Goal: Task Accomplishment & Management: Manage account settings

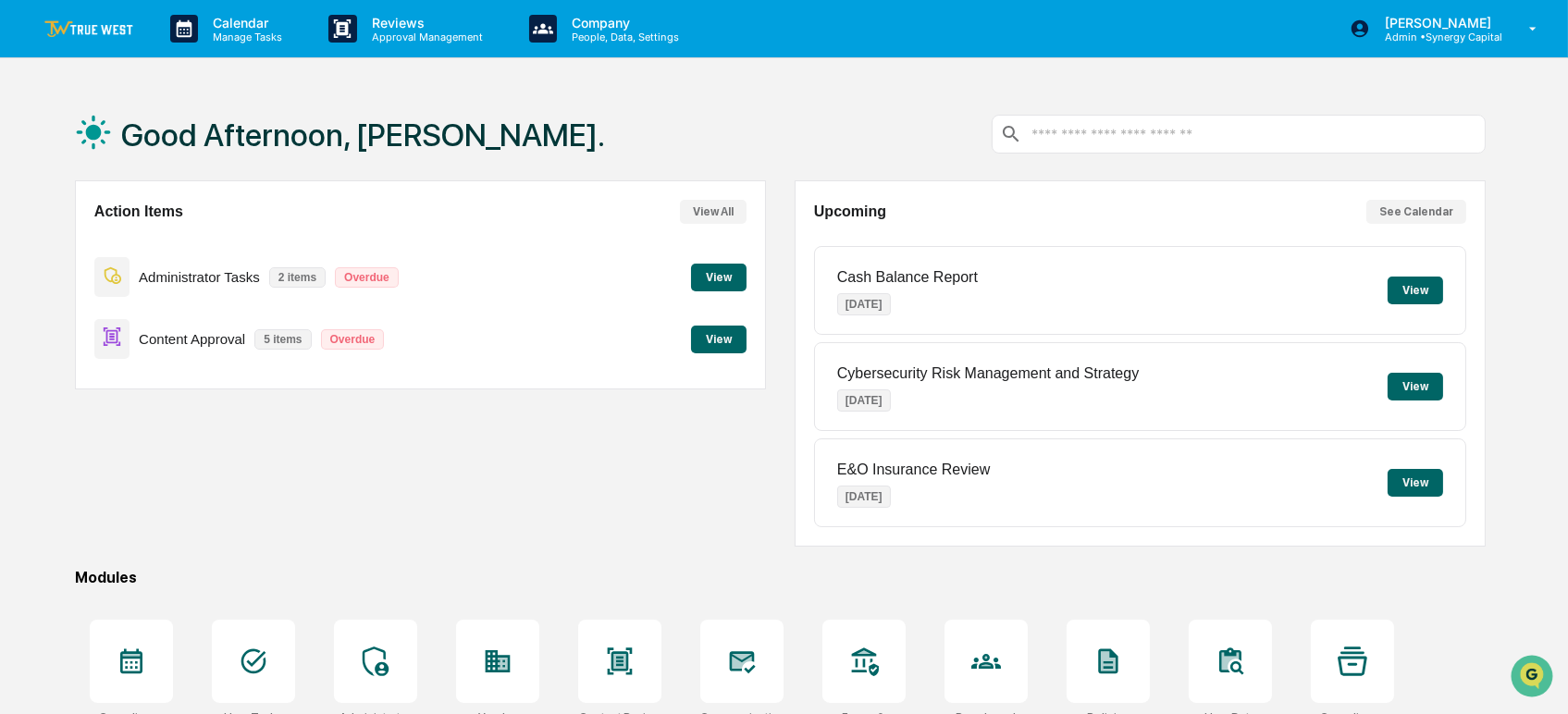
click at [821, 99] on div "Good Afternoon, [PERSON_NAME]." at bounding box center [780, 133] width 1411 height 92
click at [614, 487] on div "Action Items View All Administrator Tasks 2 items Overdue View Content Approval…" at bounding box center [420, 363] width 690 height 366
click at [718, 339] on button "View" at bounding box center [718, 339] width 56 height 28
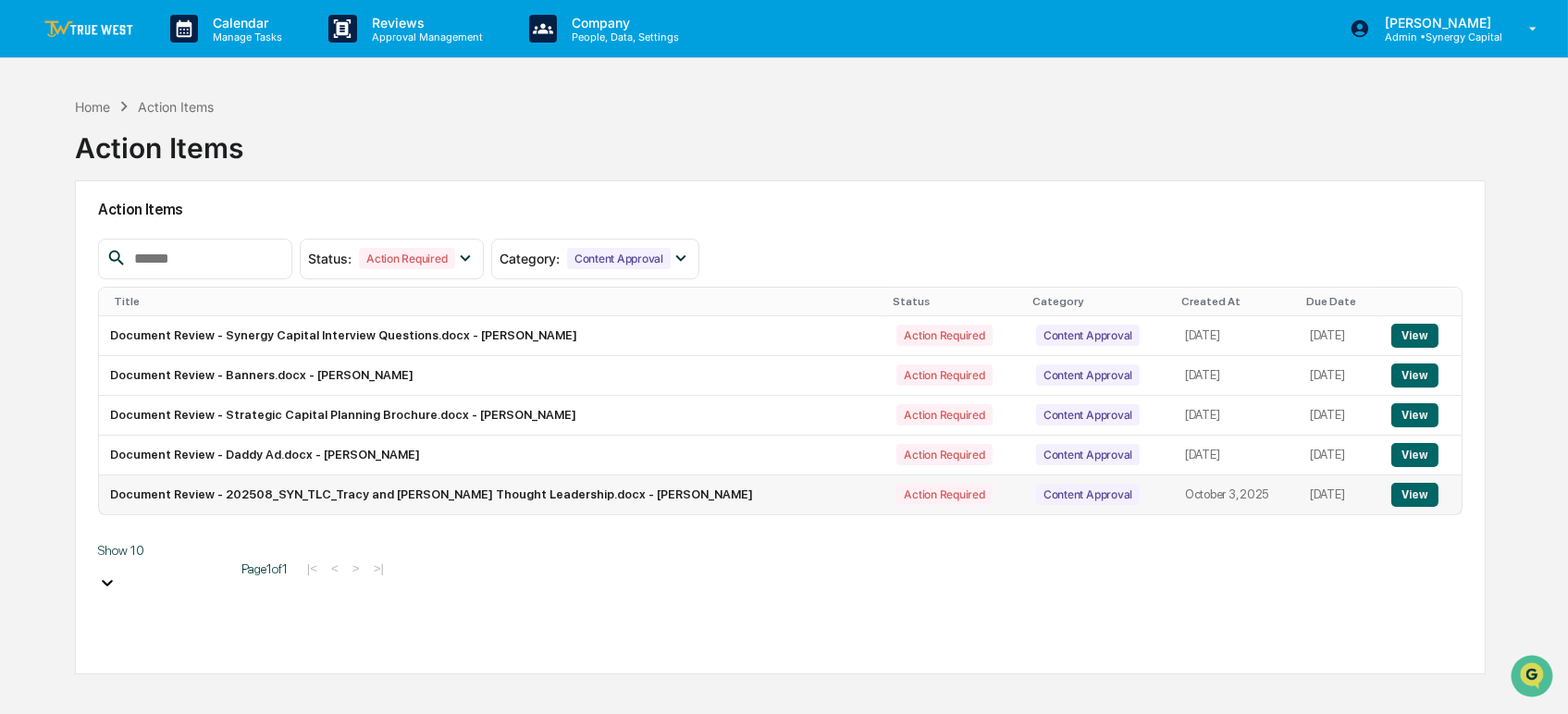
click at [1415, 490] on button "View" at bounding box center [1414, 494] width 47 height 24
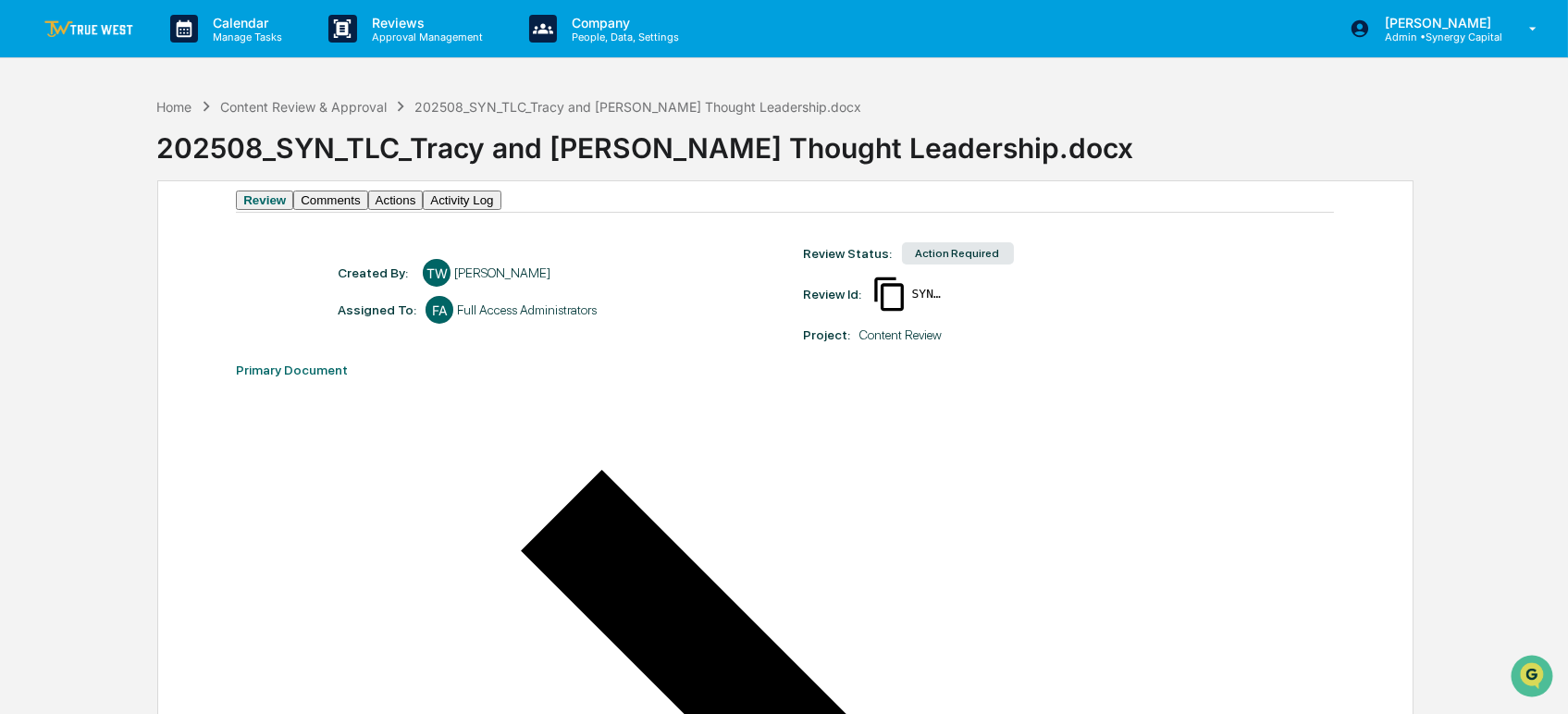
click at [364, 210] on button "Comments" at bounding box center [330, 200] width 74 height 20
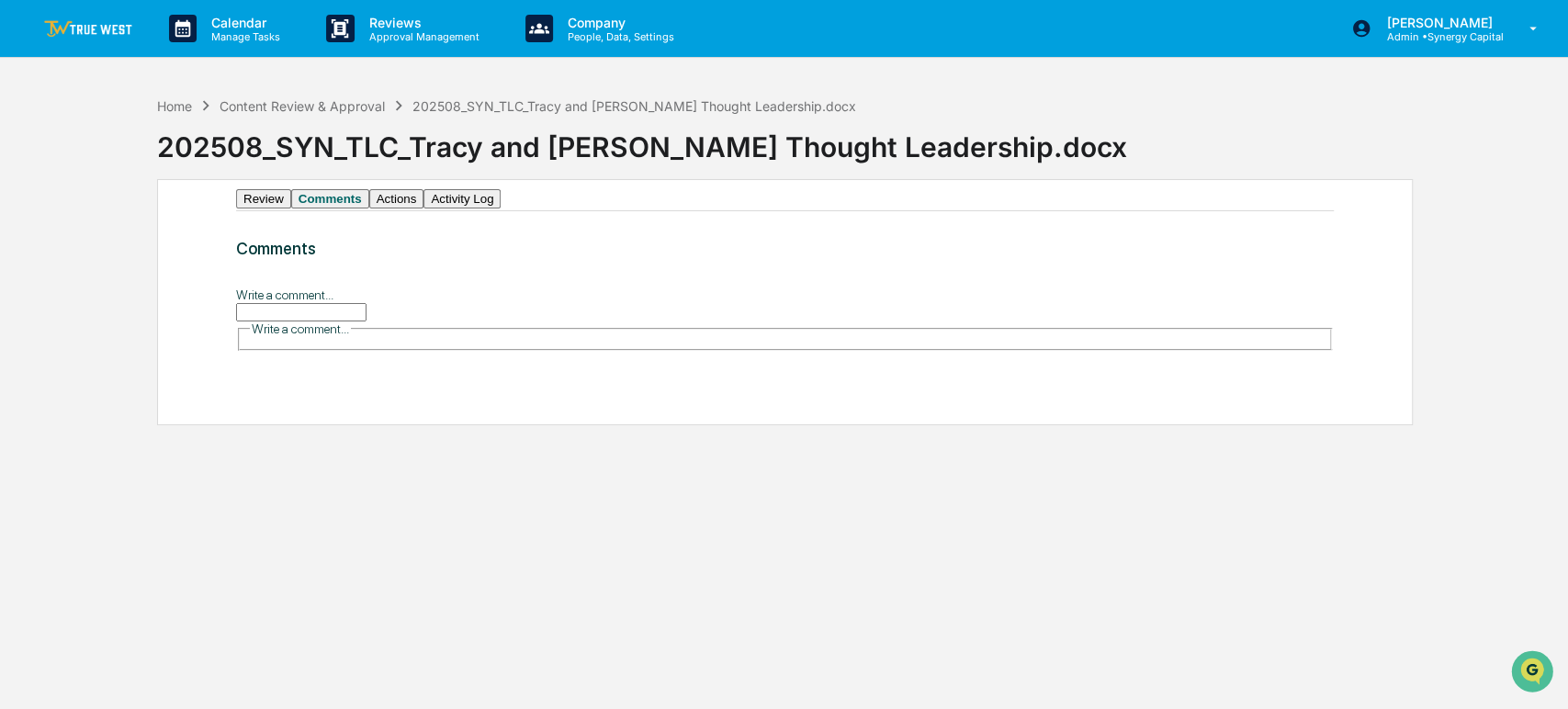
click at [424, 208] on button "Actions" at bounding box center [397, 198] width 55 height 20
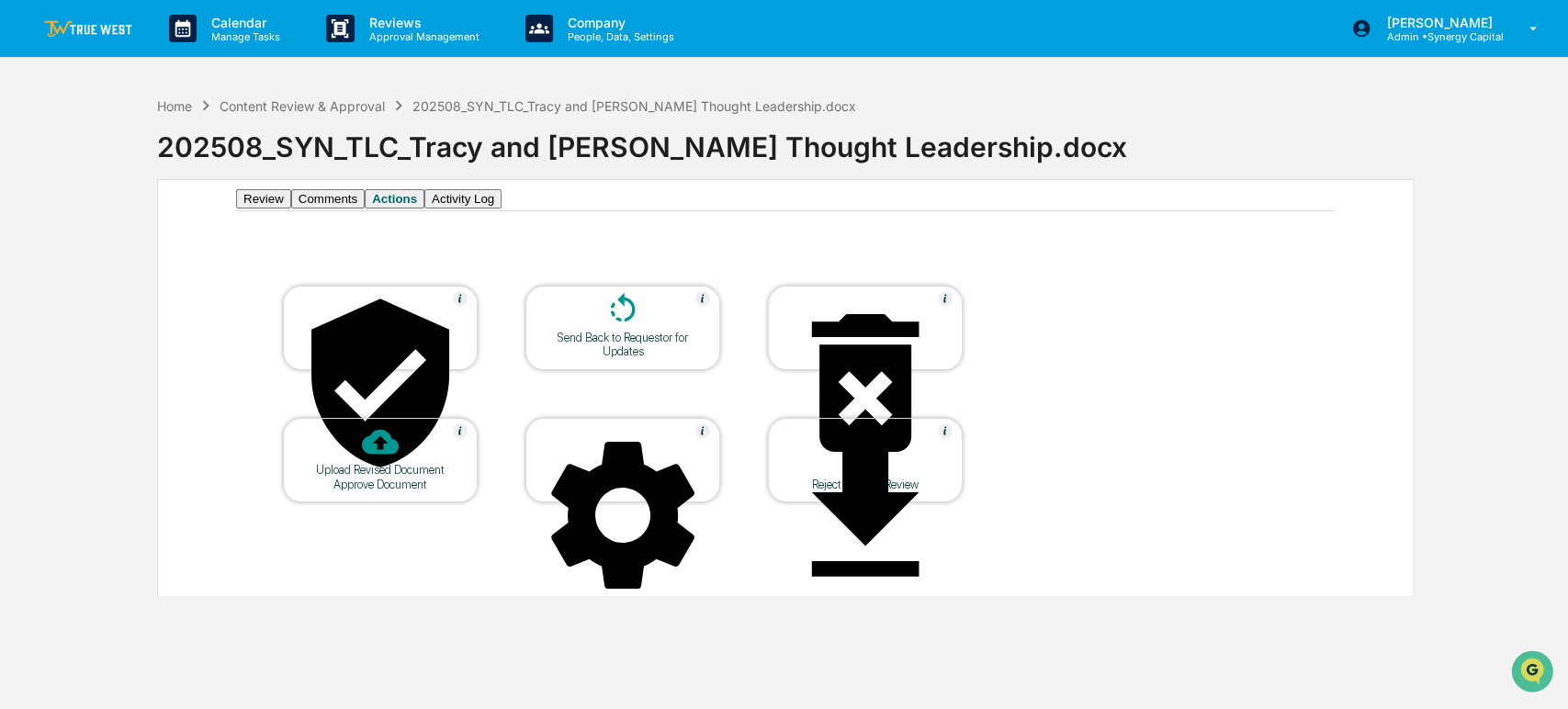
click at [502, 208] on button "Activity Log" at bounding box center [462, 198] width 77 height 20
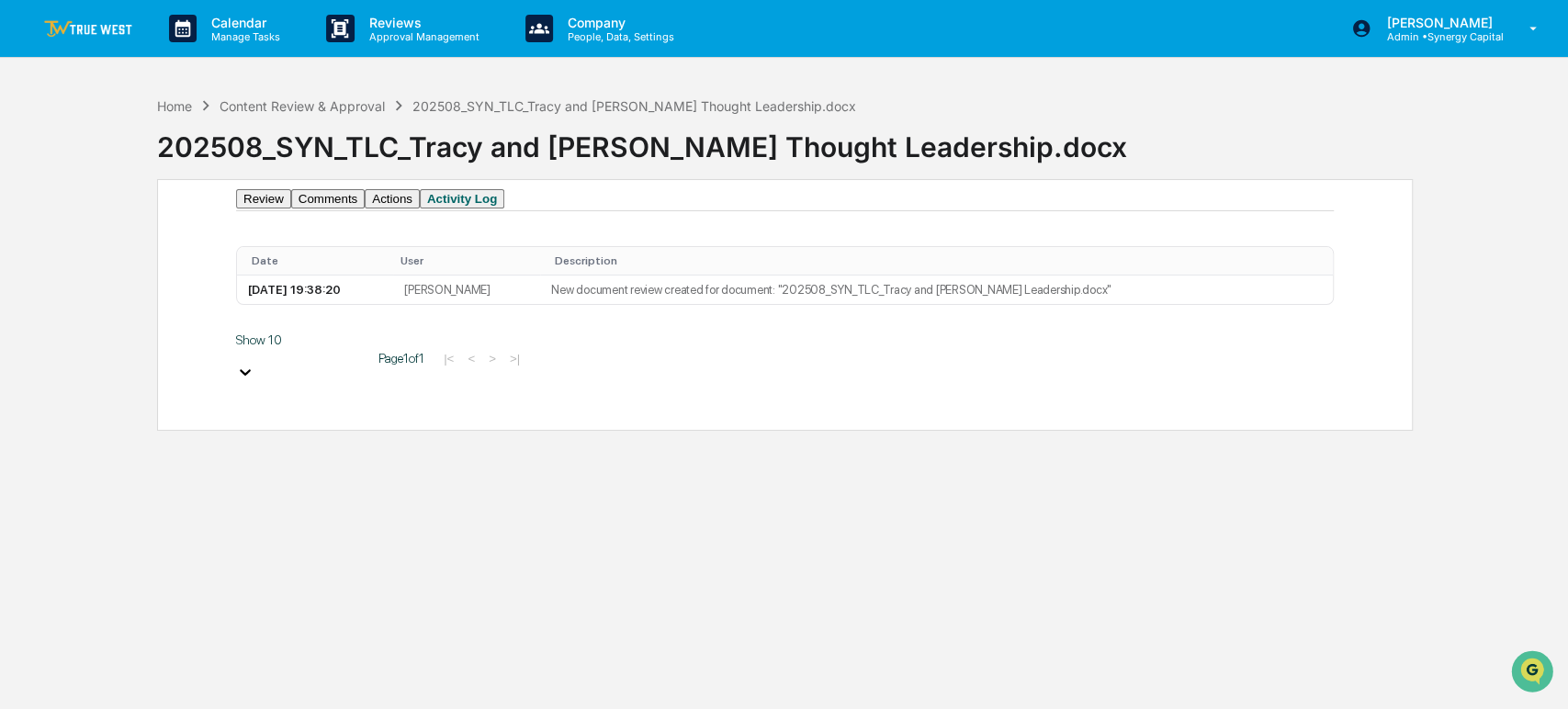
click at [420, 205] on button "Actions" at bounding box center [392, 198] width 55 height 20
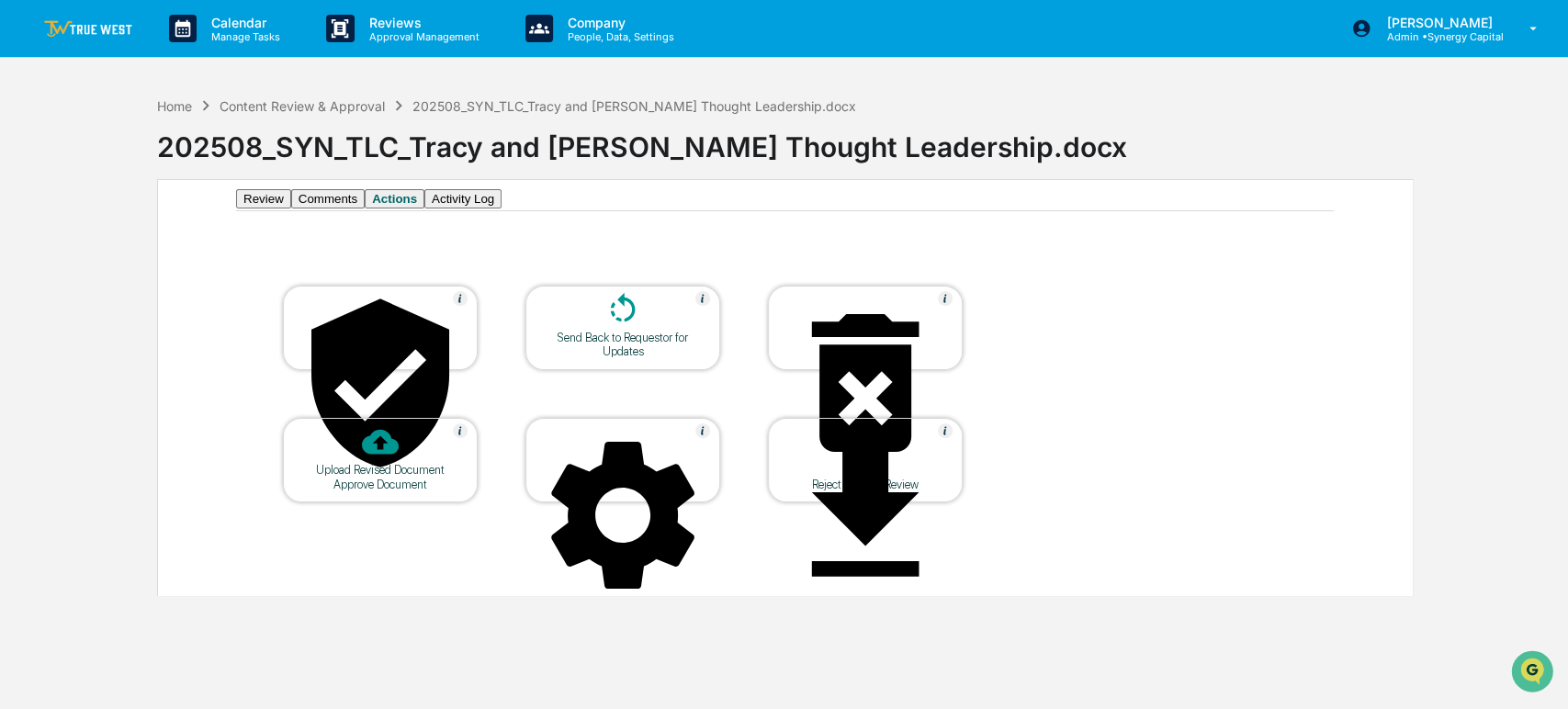
click at [648, 470] on div at bounding box center [622, 516] width 184 height 187
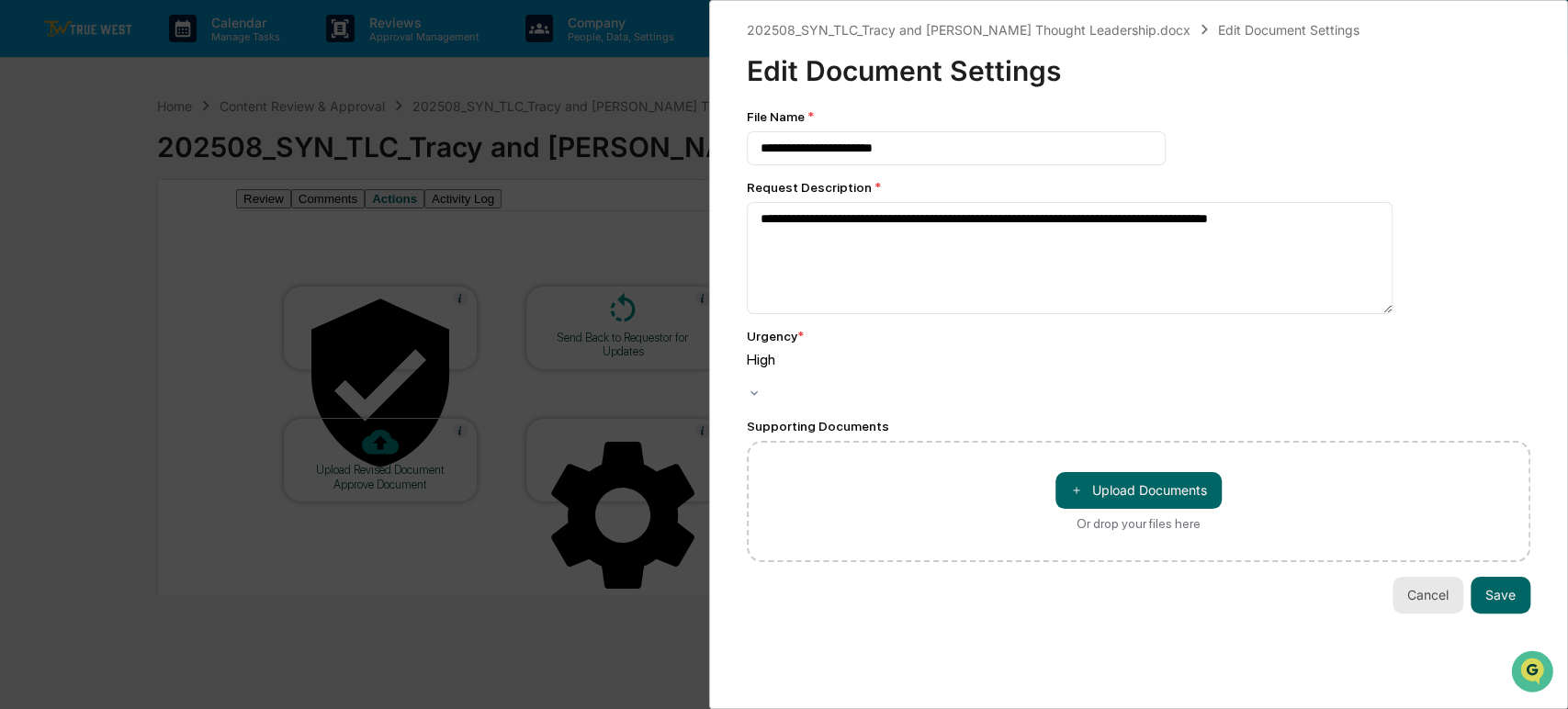
click at [1421, 577] on button "Cancel" at bounding box center [1428, 594] width 71 height 37
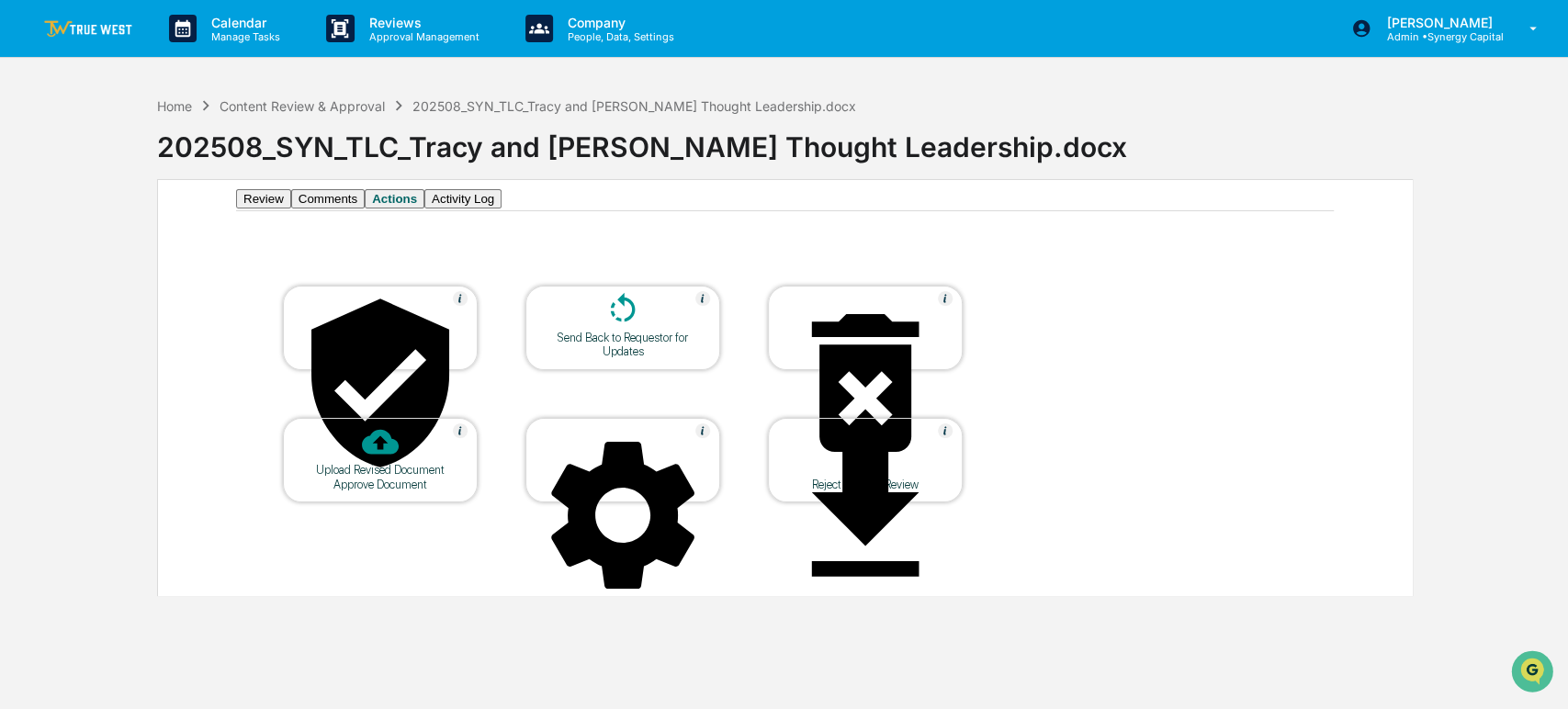
click at [494, 260] on div "Review Comments Actions Activity Log Approve Document Send Back to Requestor fo…" at bounding box center [785, 387] width 1257 height 417
click at [345, 208] on button "Comments" at bounding box center [328, 198] width 73 height 20
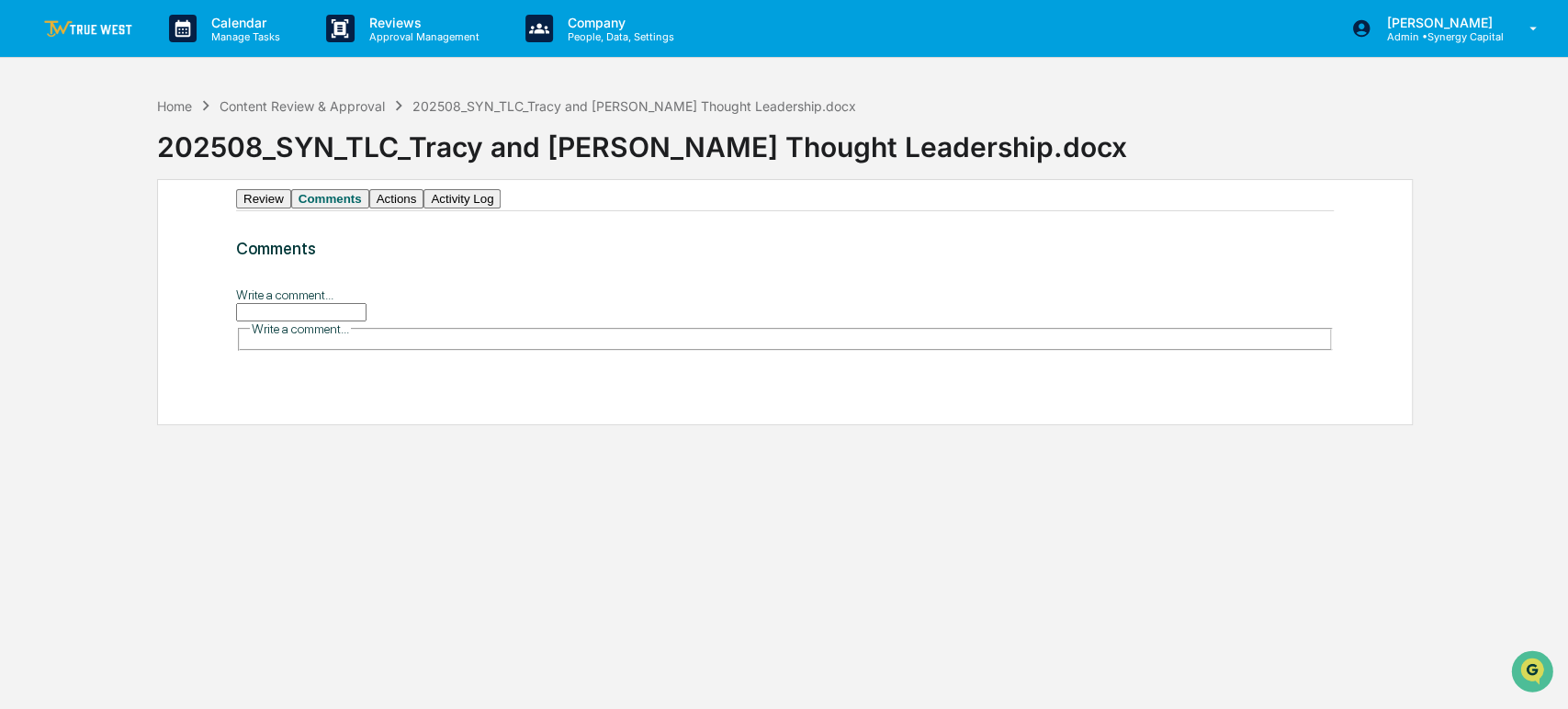
click at [342, 321] on input "Write a comment..." at bounding box center [301, 312] width 130 height 19
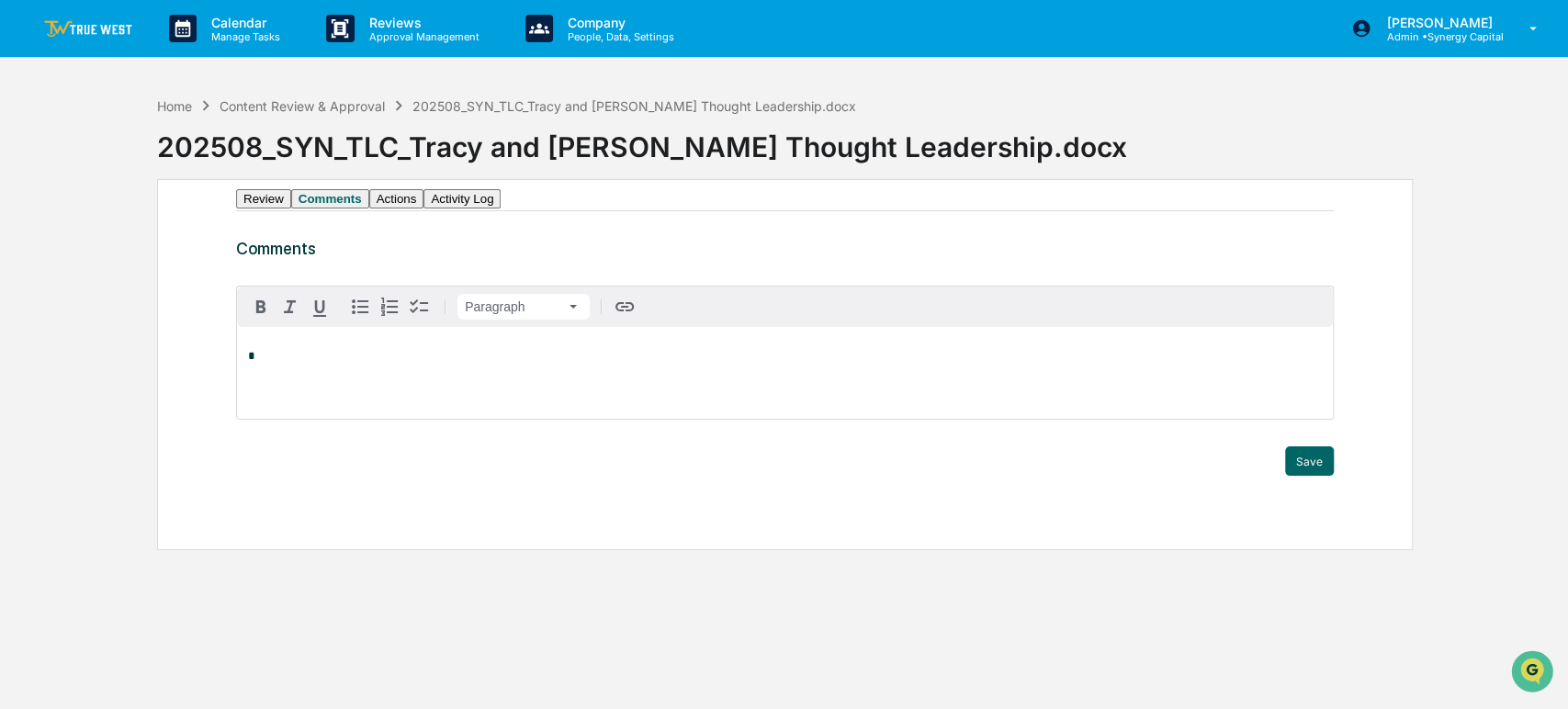
click at [255, 208] on button "Review" at bounding box center [264, 198] width 55 height 20
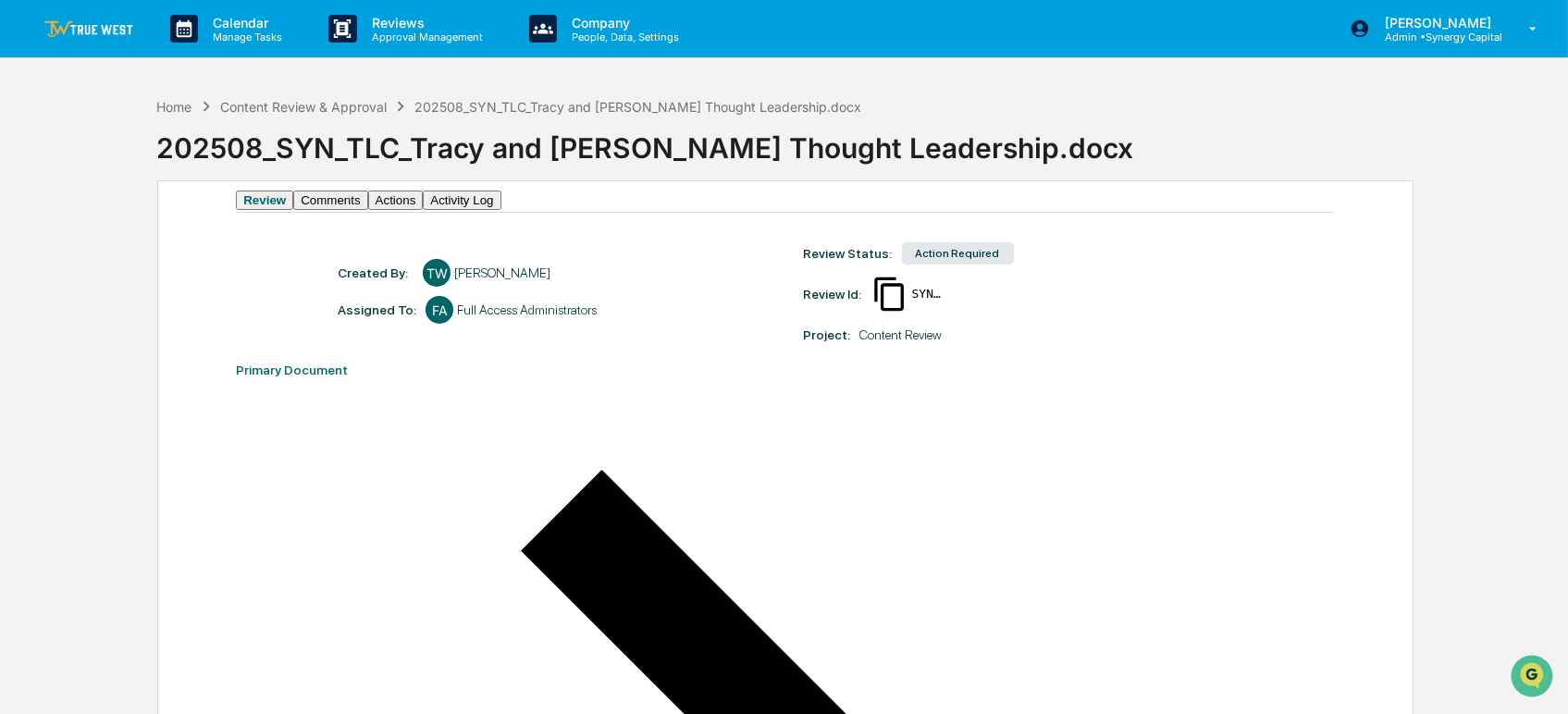
click at [423, 278] on div at bounding box center [437, 272] width 28 height 28
click at [433, 321] on div at bounding box center [440, 309] width 28 height 28
click at [589, 22] on p "Company" at bounding box center [623, 23] width 131 height 16
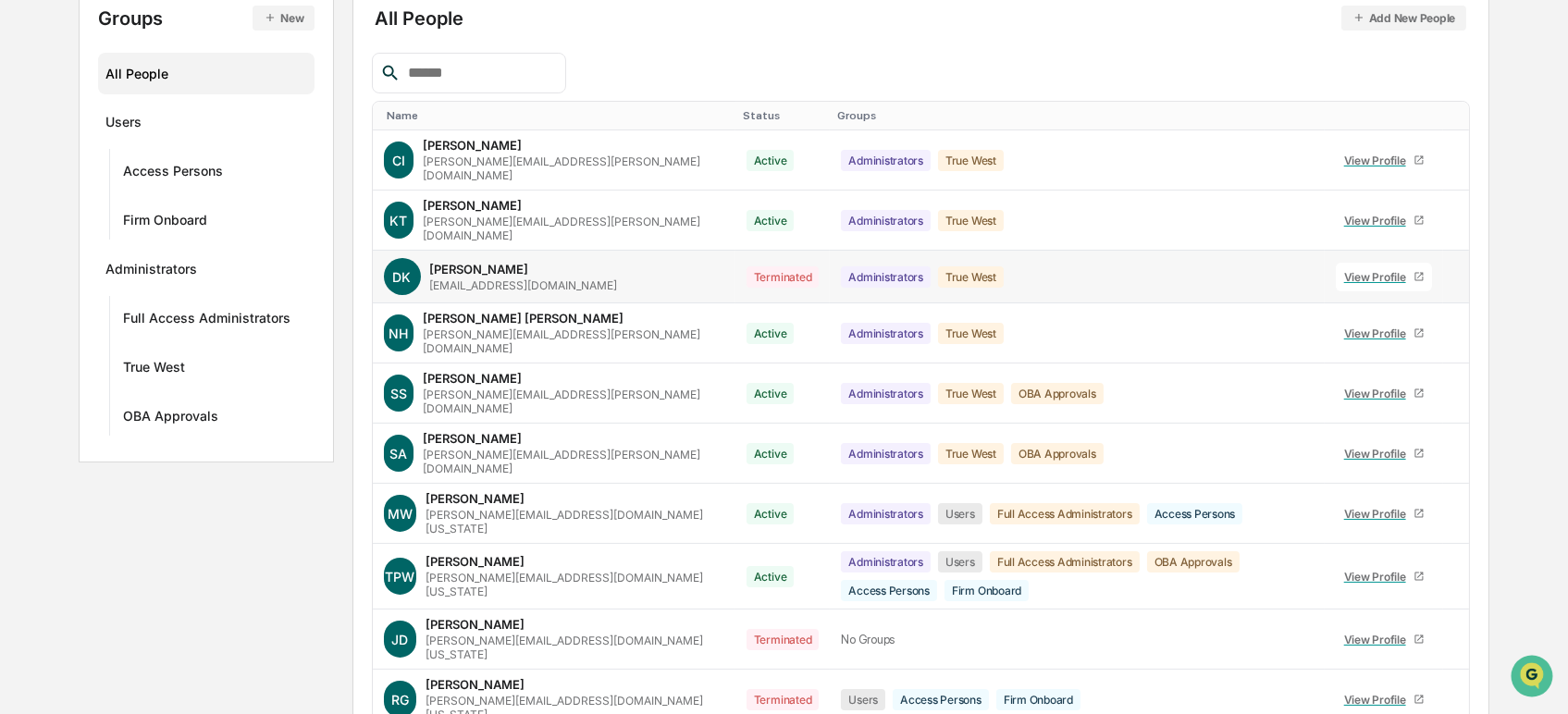
scroll to position [271, 0]
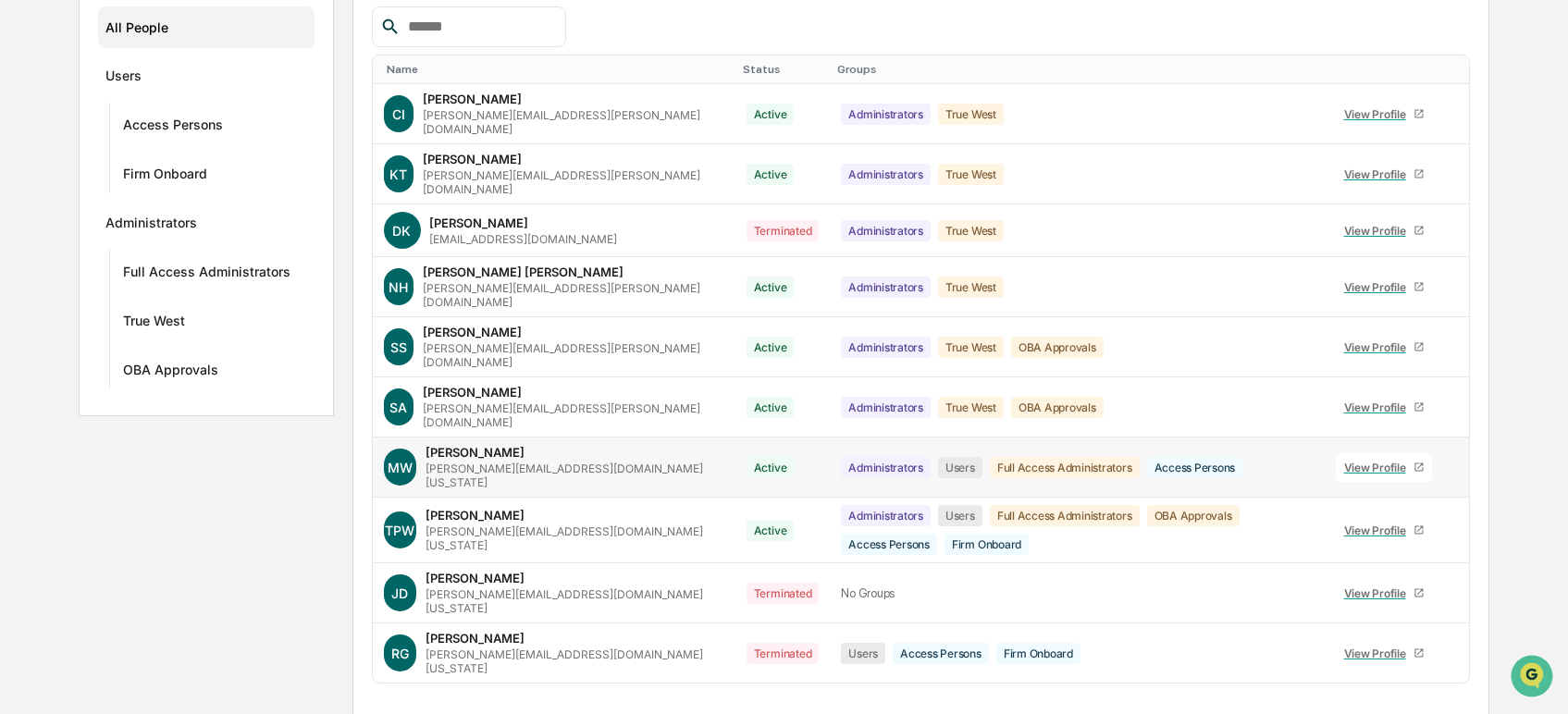
click at [1464, 475] on icon at bounding box center [1466, 482] width 4 height 15
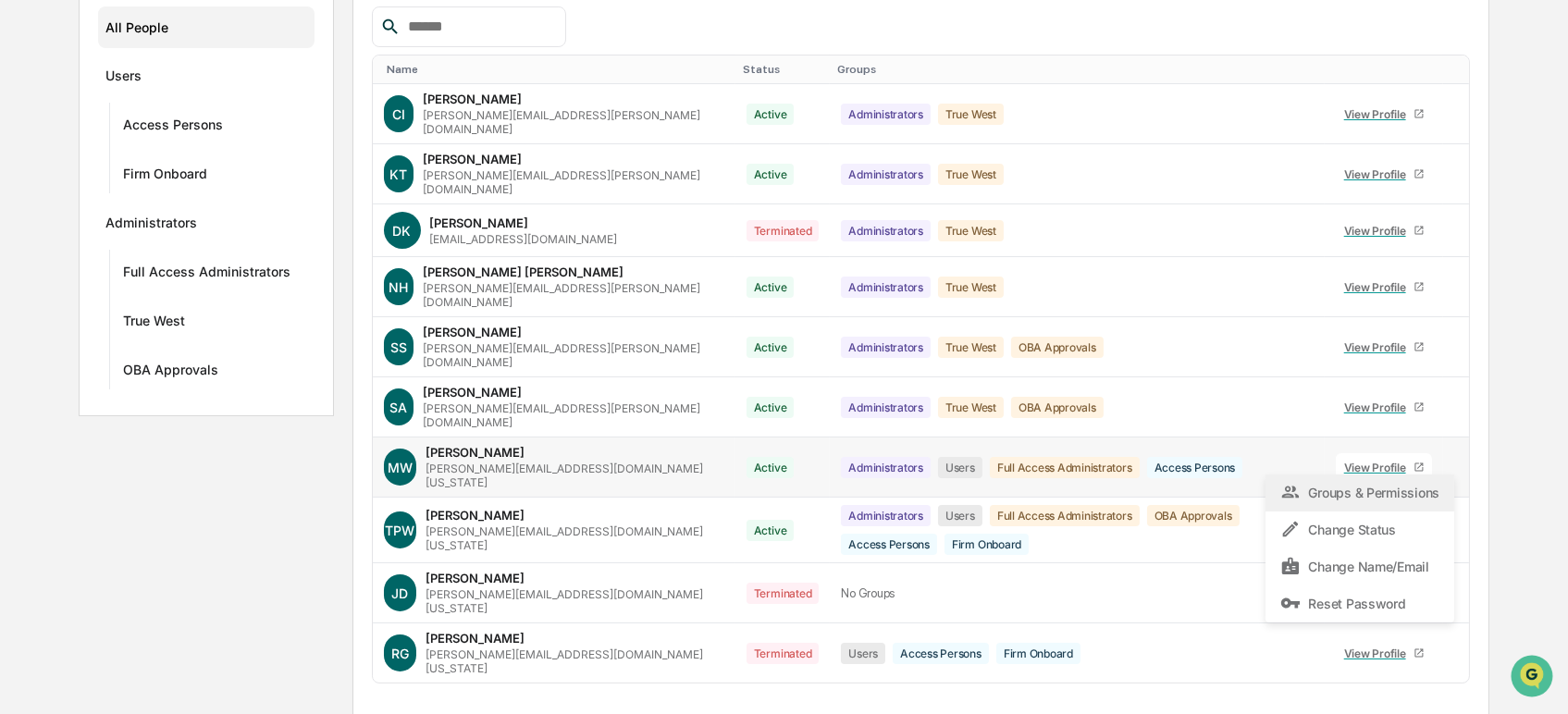
click at [1422, 481] on div "Groups & Permissions" at bounding box center [1359, 492] width 159 height 22
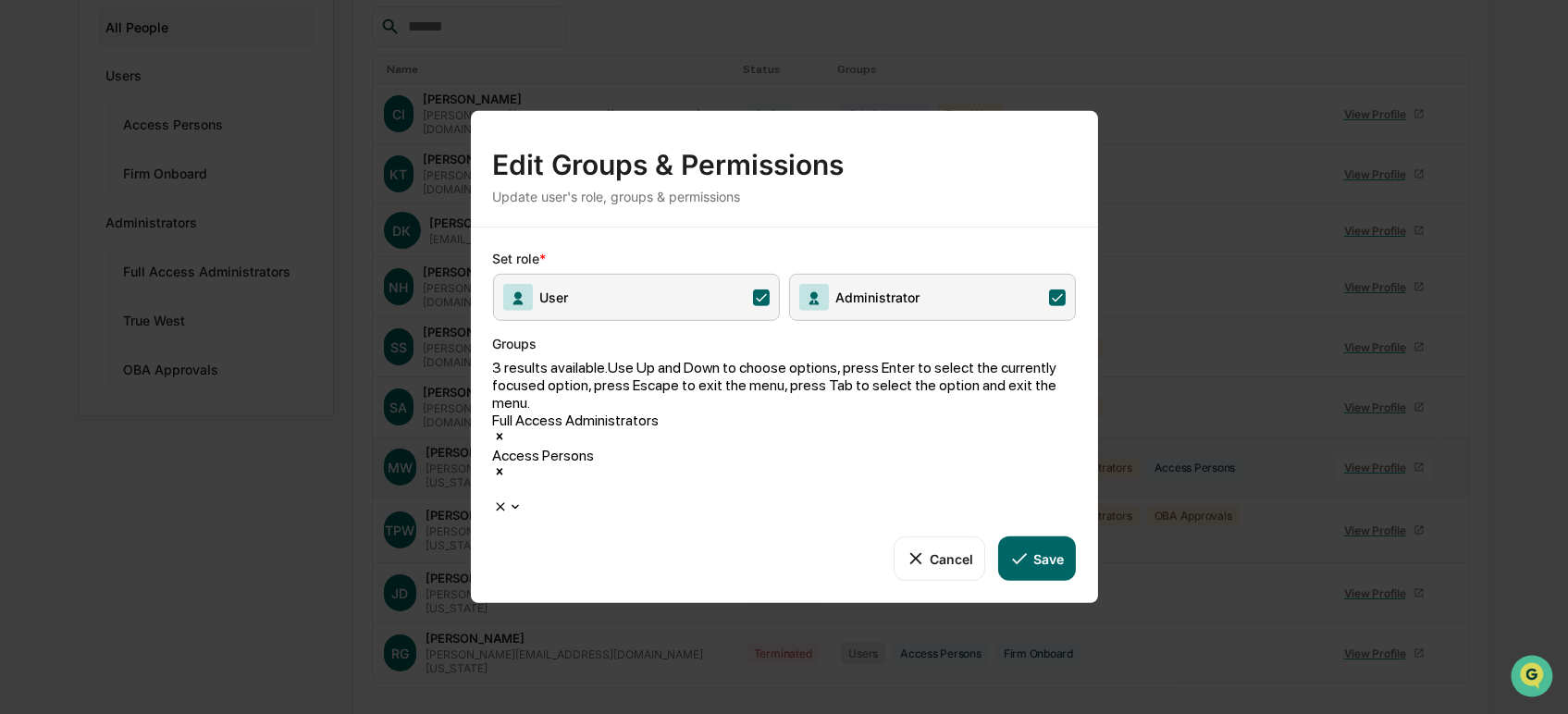
click at [522, 499] on icon at bounding box center [514, 506] width 15 height 15
click at [969, 227] on div "Edit Groups & Permissions Update user's role, groups & permissions" at bounding box center [784, 169] width 627 height 115
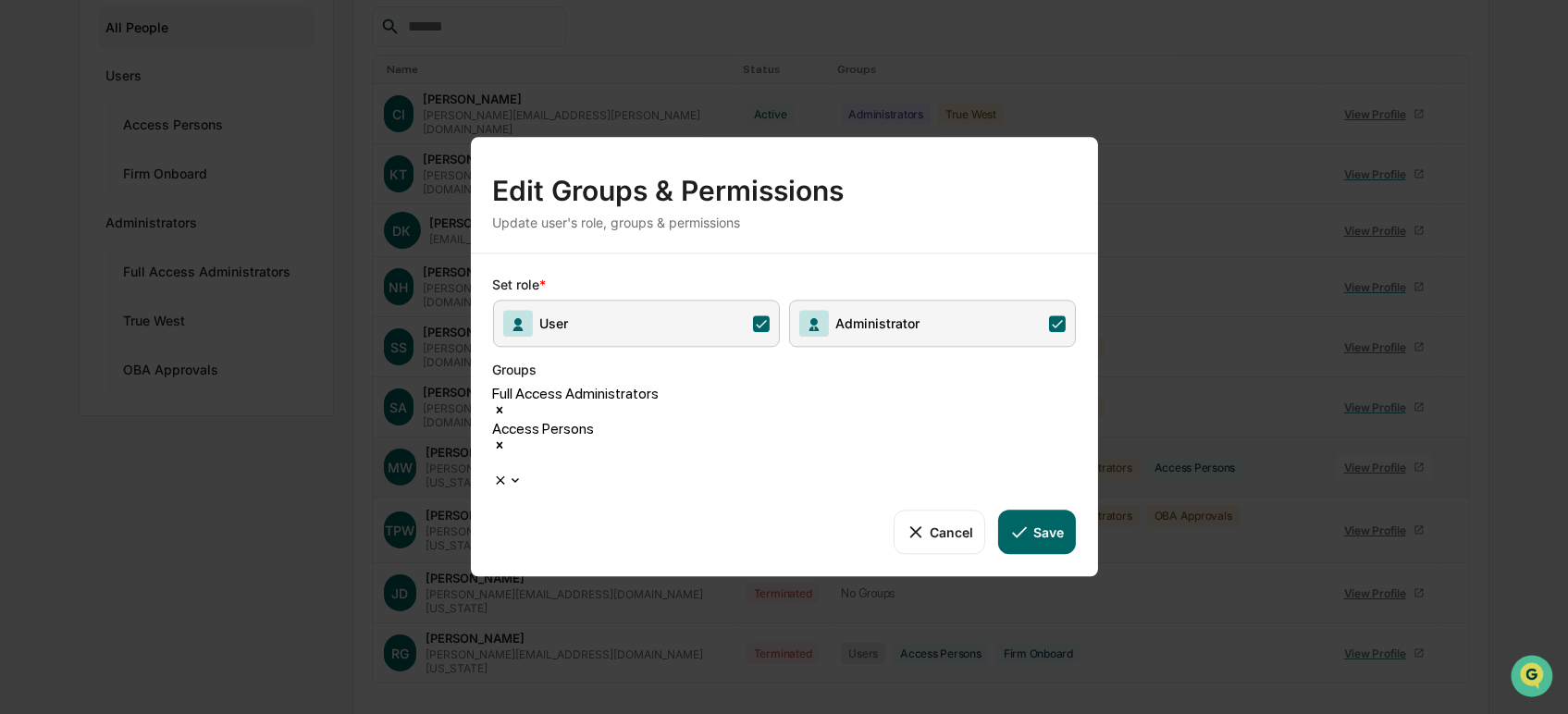
click at [939, 509] on button "Cancel" at bounding box center [939, 531] width 92 height 45
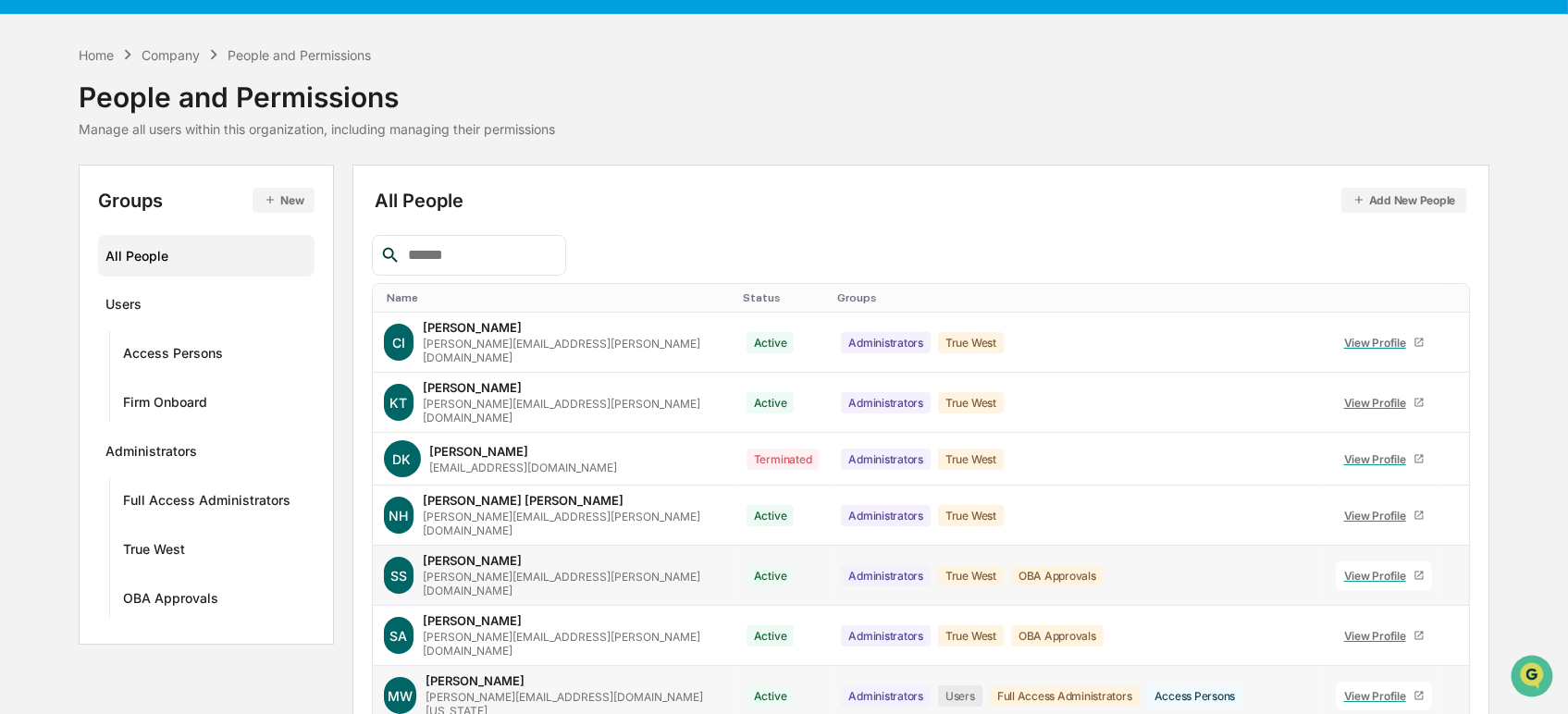
scroll to position [0, 0]
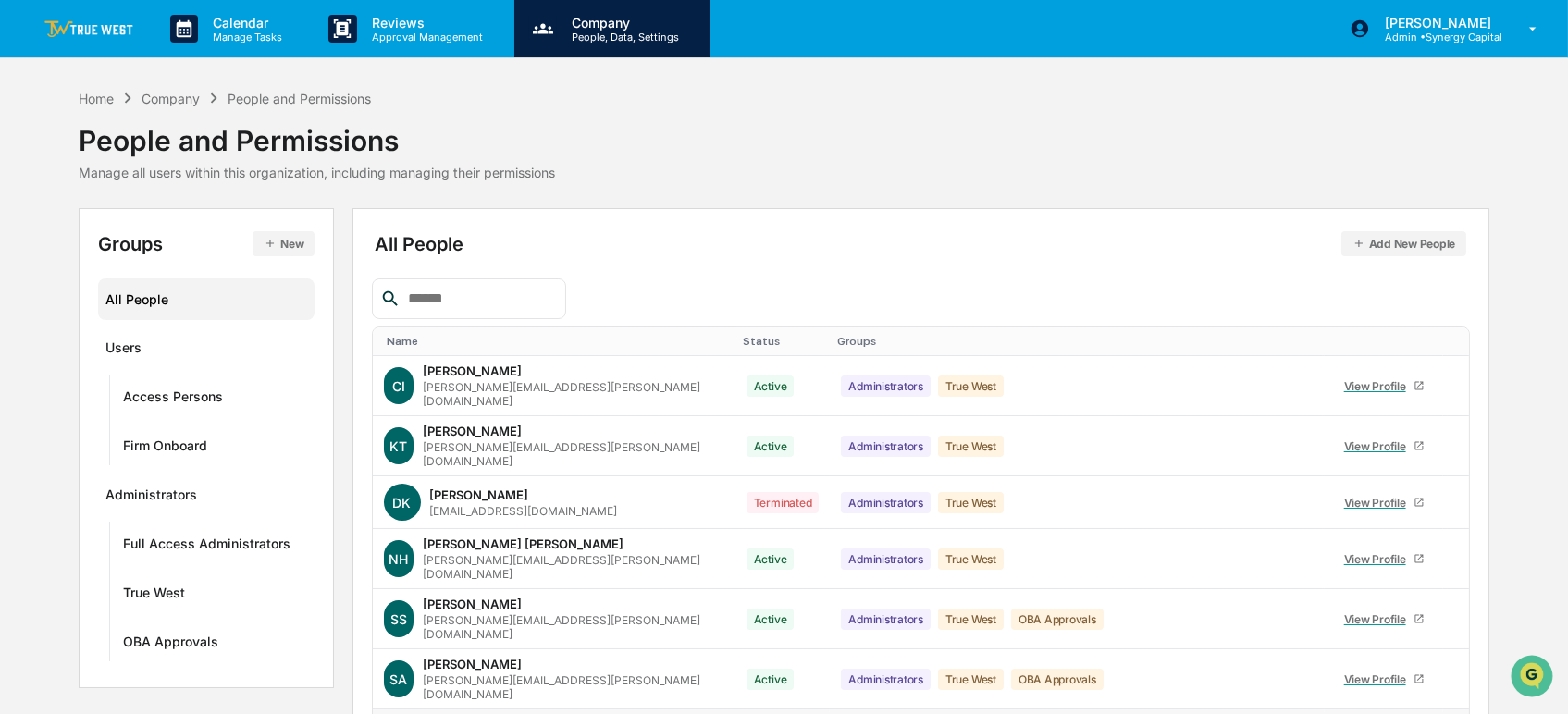
click at [702, 33] on div "Company People, Data, Settings" at bounding box center [612, 29] width 196 height 58
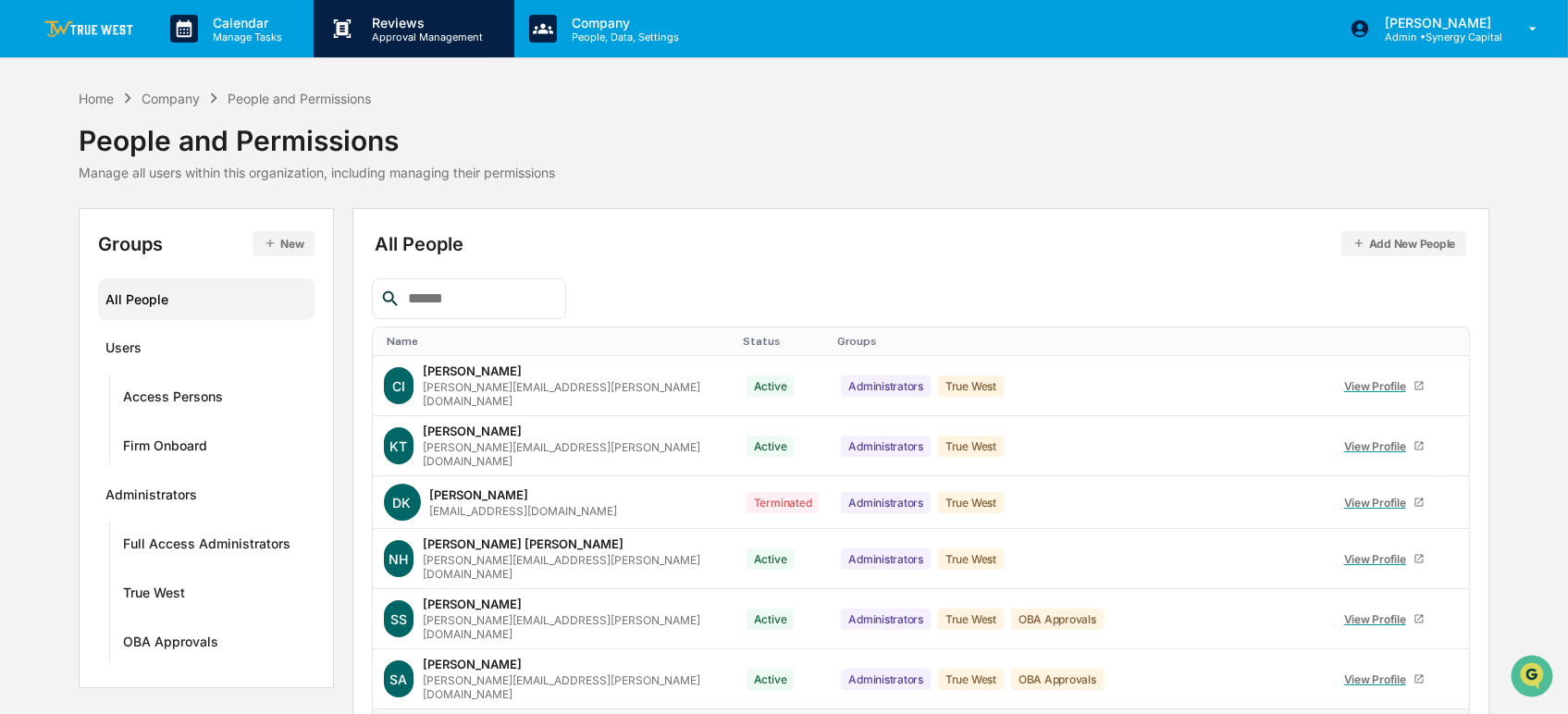
click at [409, 31] on p "Approval Management" at bounding box center [425, 37] width 135 height 13
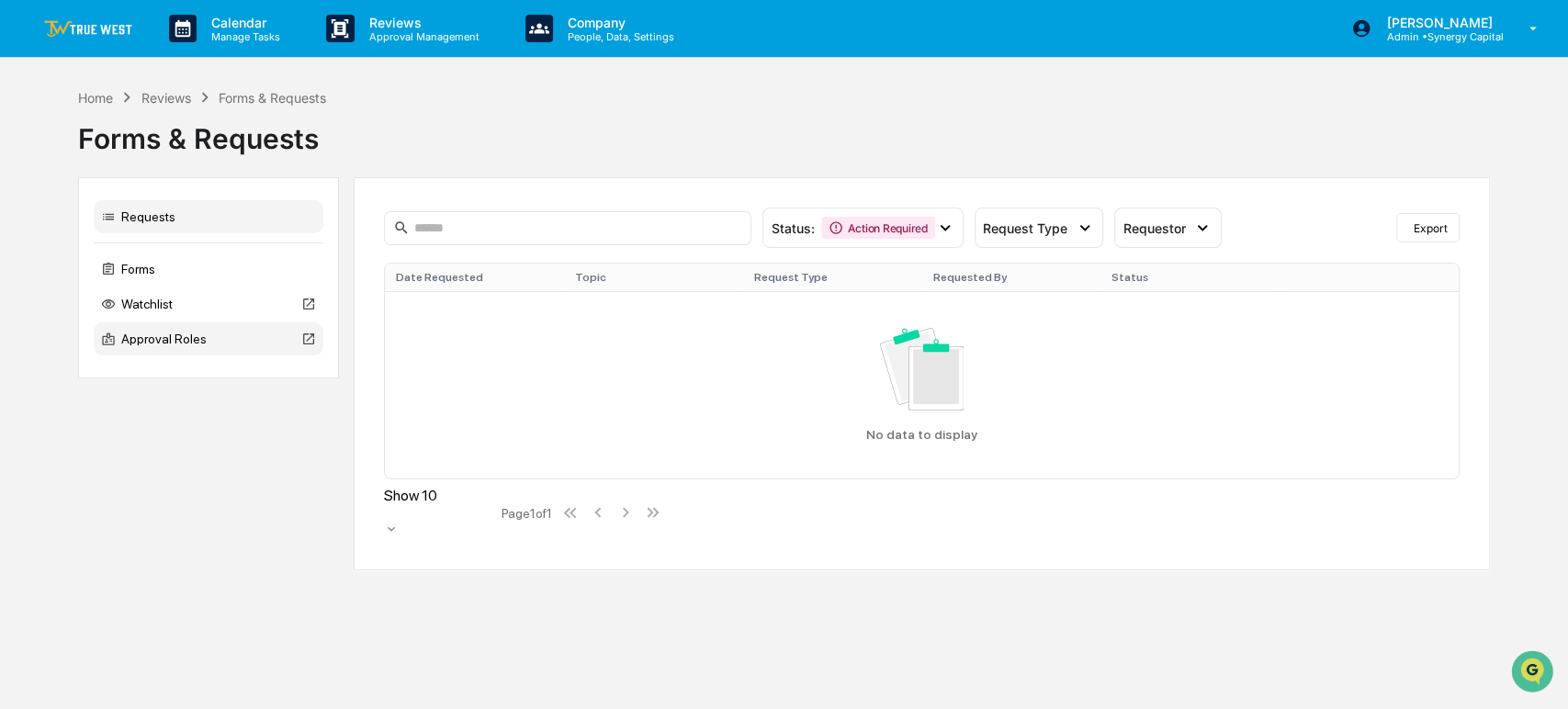
click at [171, 339] on div "Approval Roles" at bounding box center [208, 338] width 229 height 33
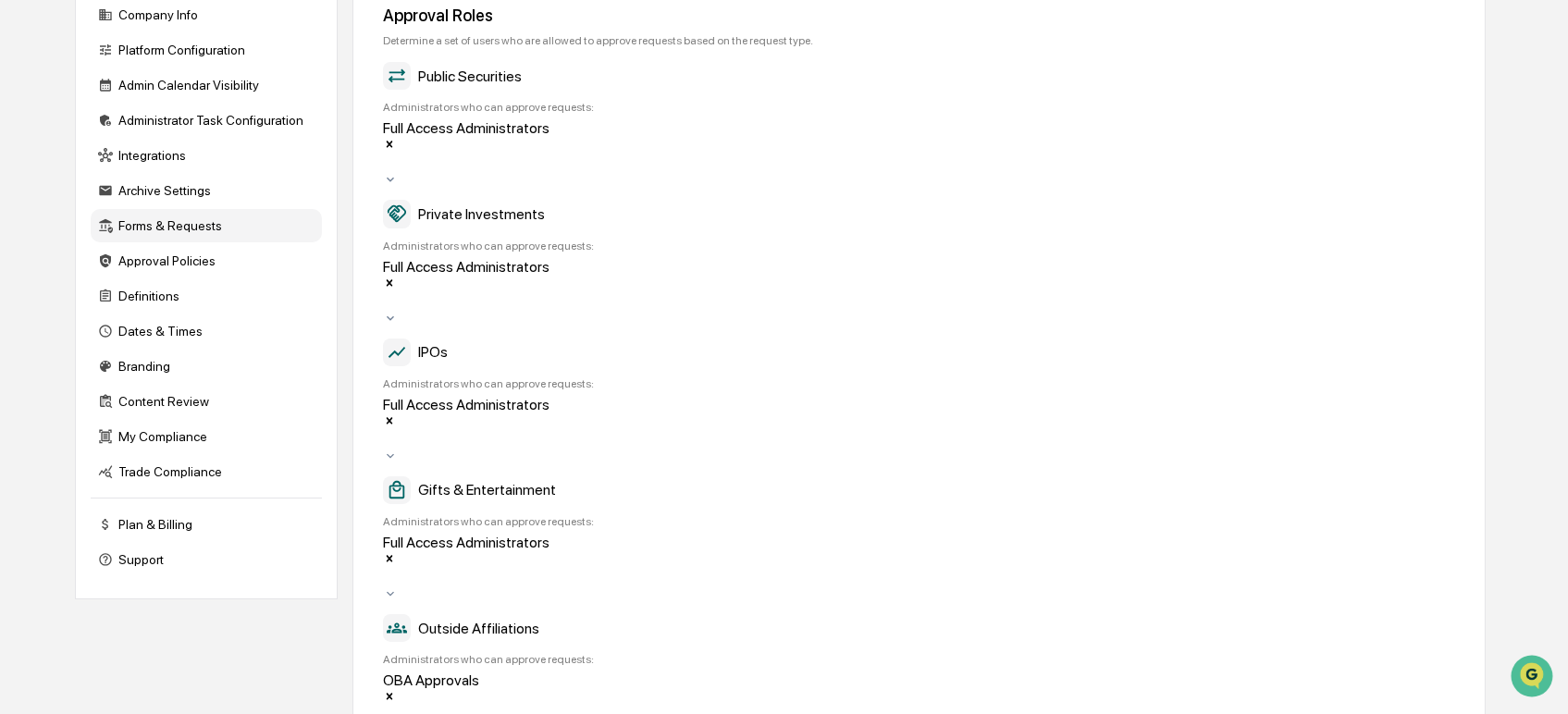
scroll to position [102, 0]
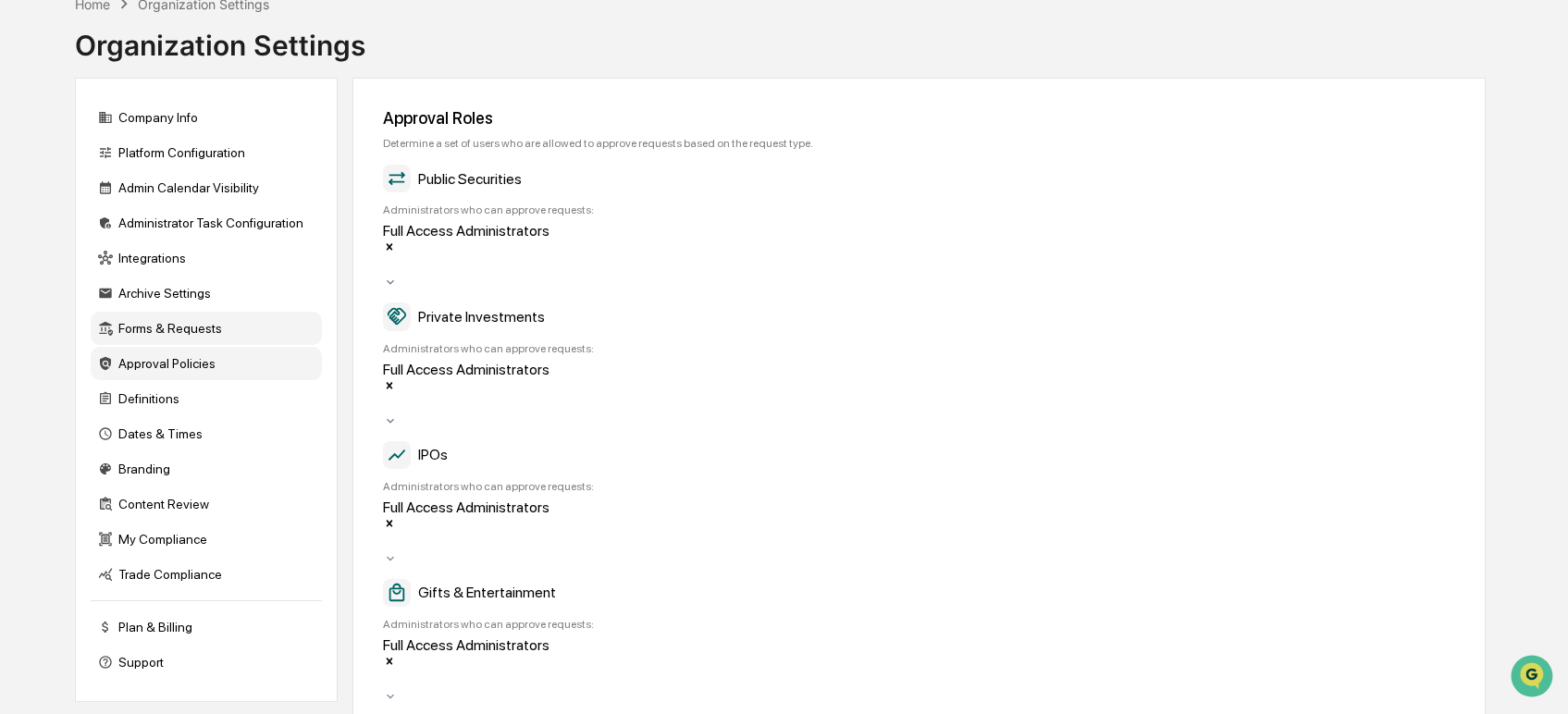
click at [223, 361] on div "Approval Policies" at bounding box center [206, 363] width 231 height 33
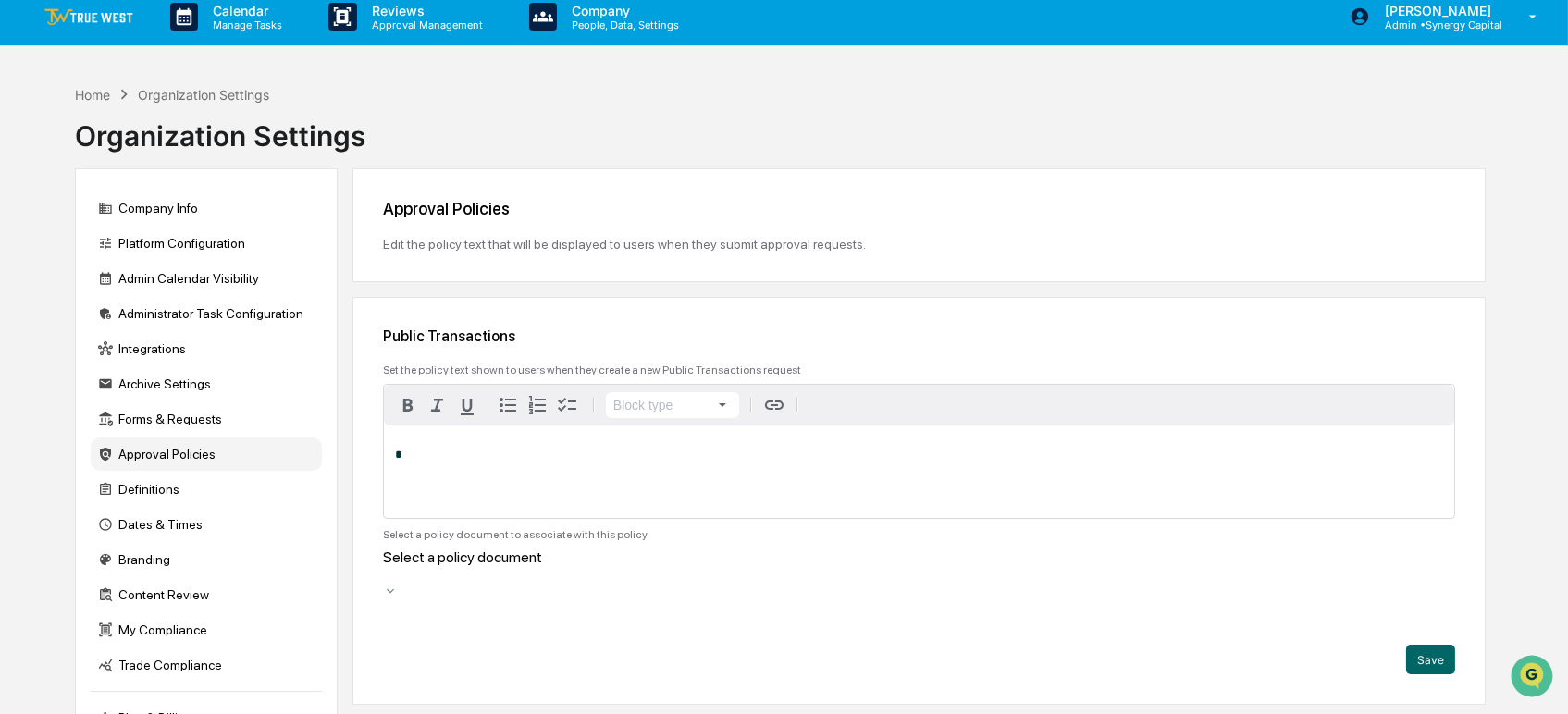
scroll to position [0, 0]
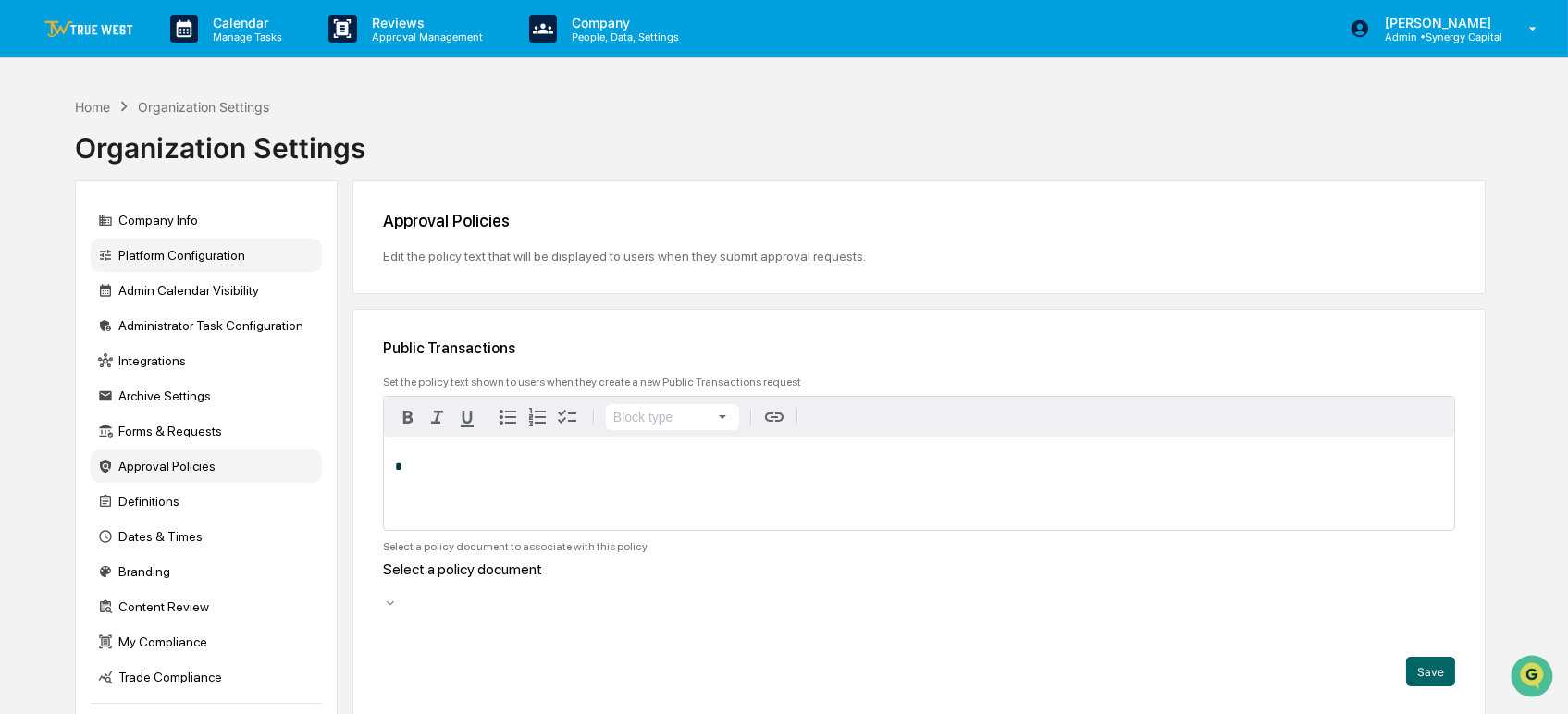
click at [253, 264] on div "Platform Configuration" at bounding box center [206, 255] width 231 height 33
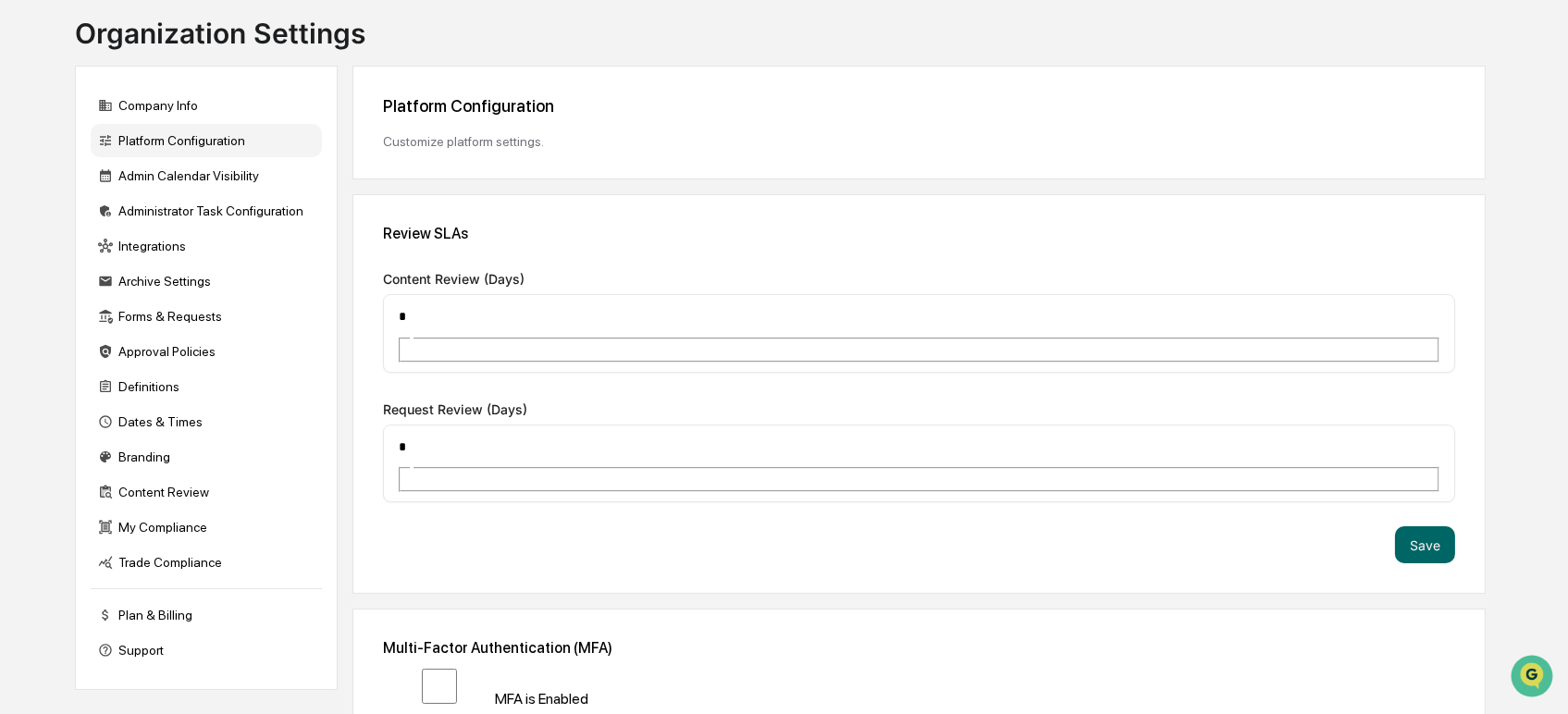
scroll to position [115, 0]
click at [221, 211] on div "Administrator Task Configuration" at bounding box center [206, 209] width 231 height 33
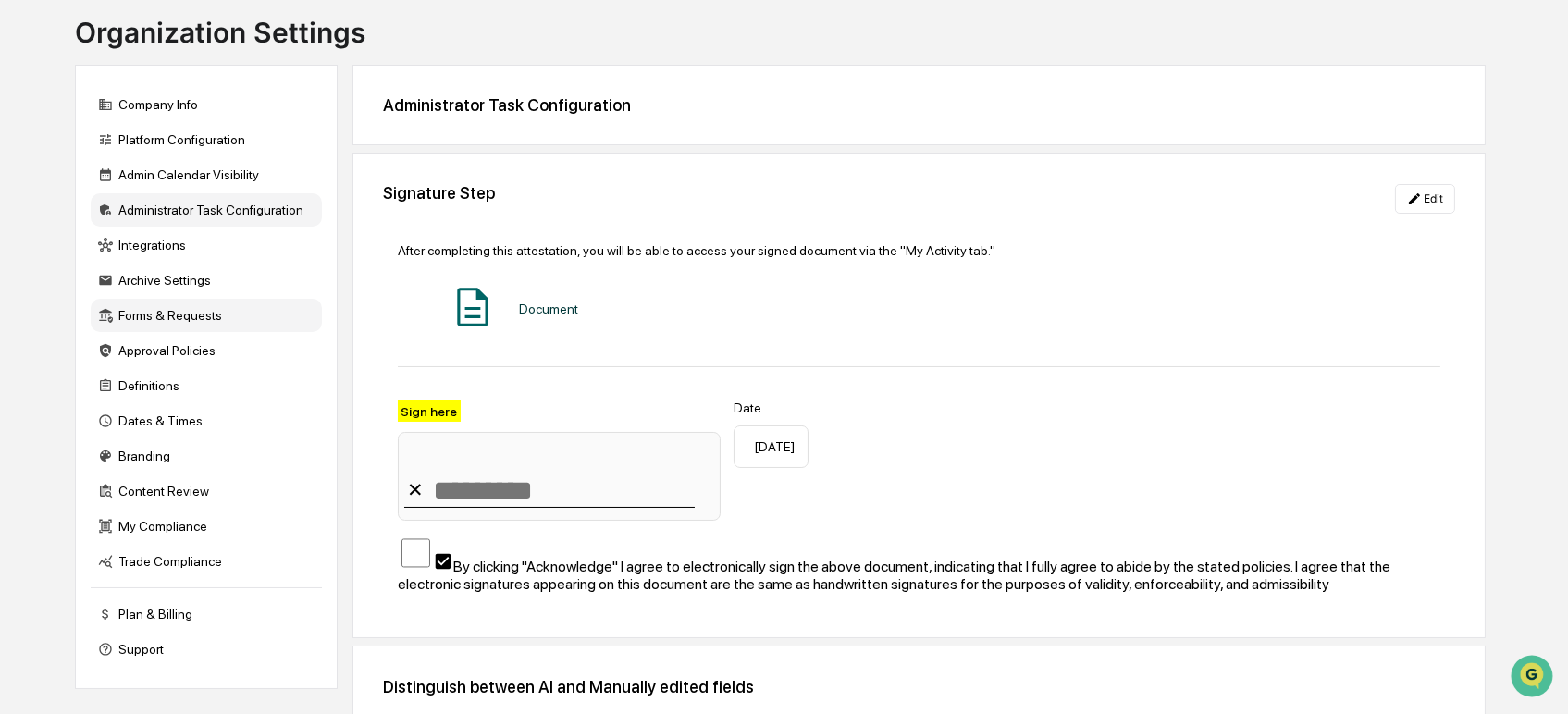
click at [207, 321] on div "Forms & Requests" at bounding box center [206, 314] width 231 height 33
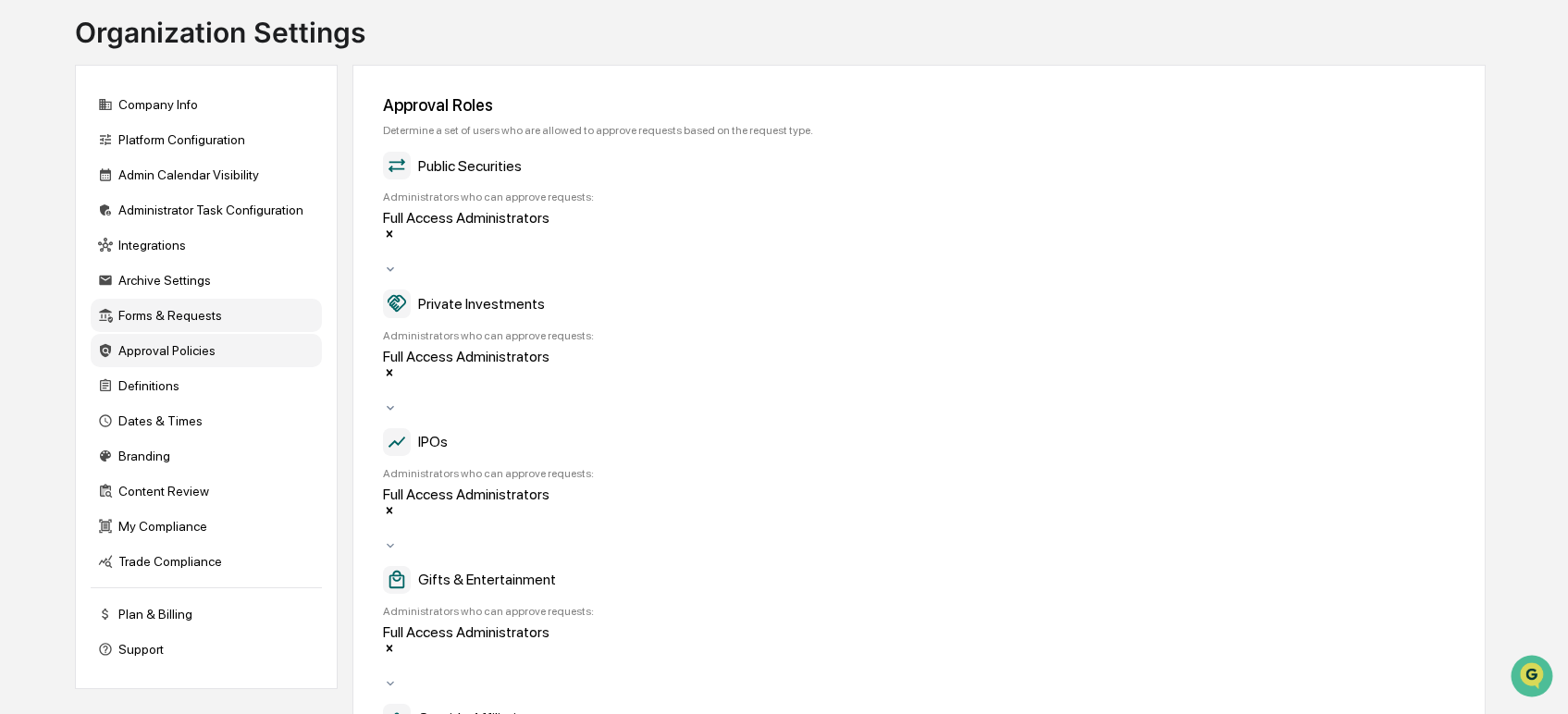
click at [204, 354] on div "Approval Policies" at bounding box center [206, 350] width 231 height 33
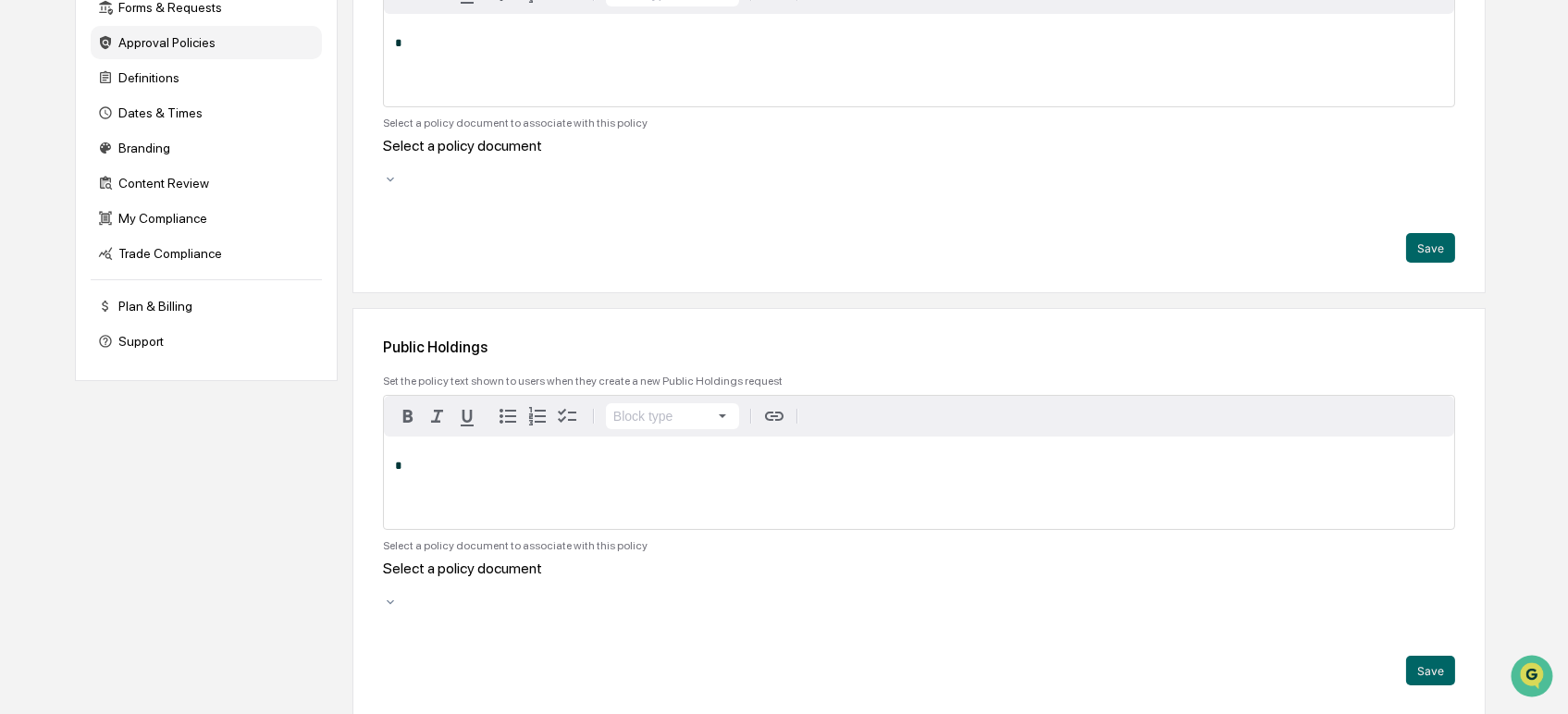
scroll to position [0, 0]
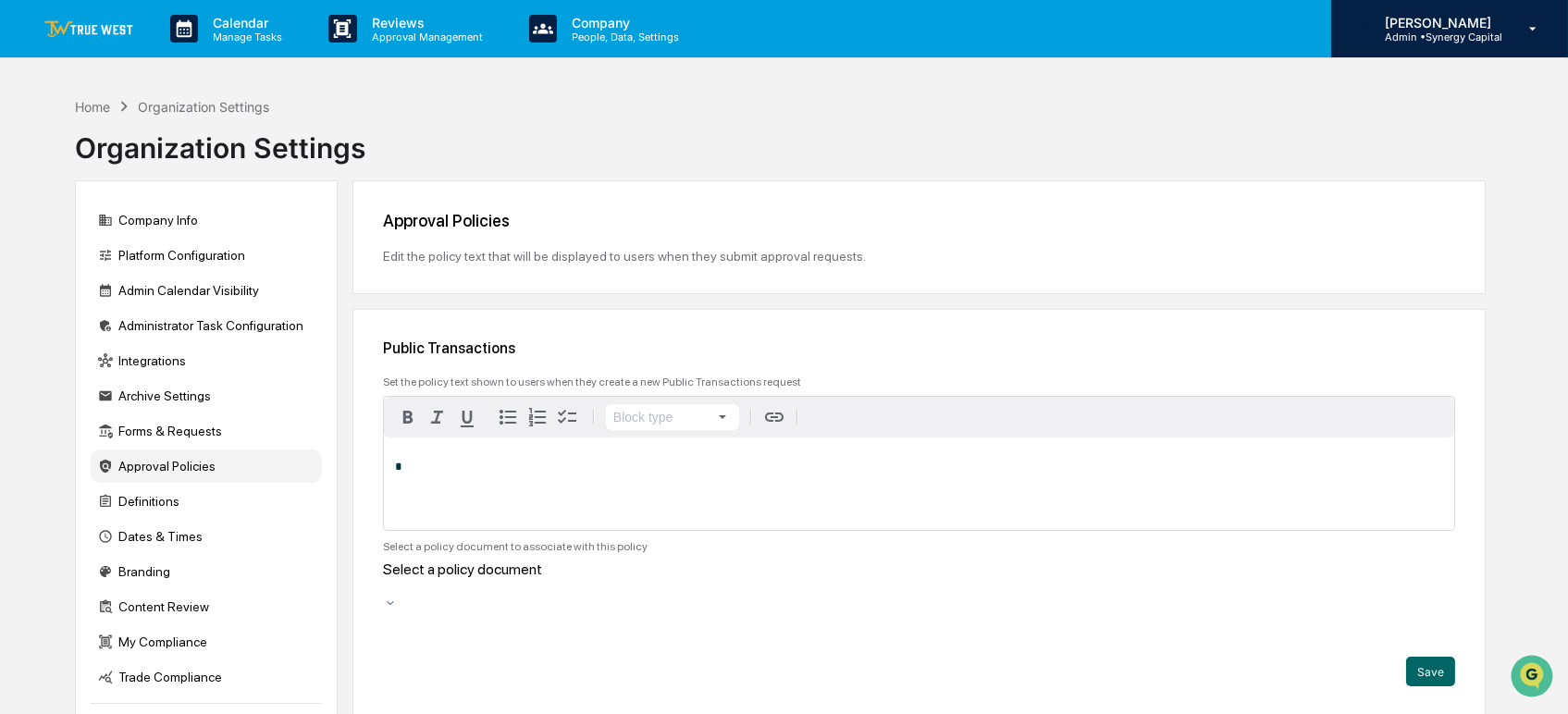
click at [1434, 22] on p "[PERSON_NAME]" at bounding box center [1436, 23] width 132 height 16
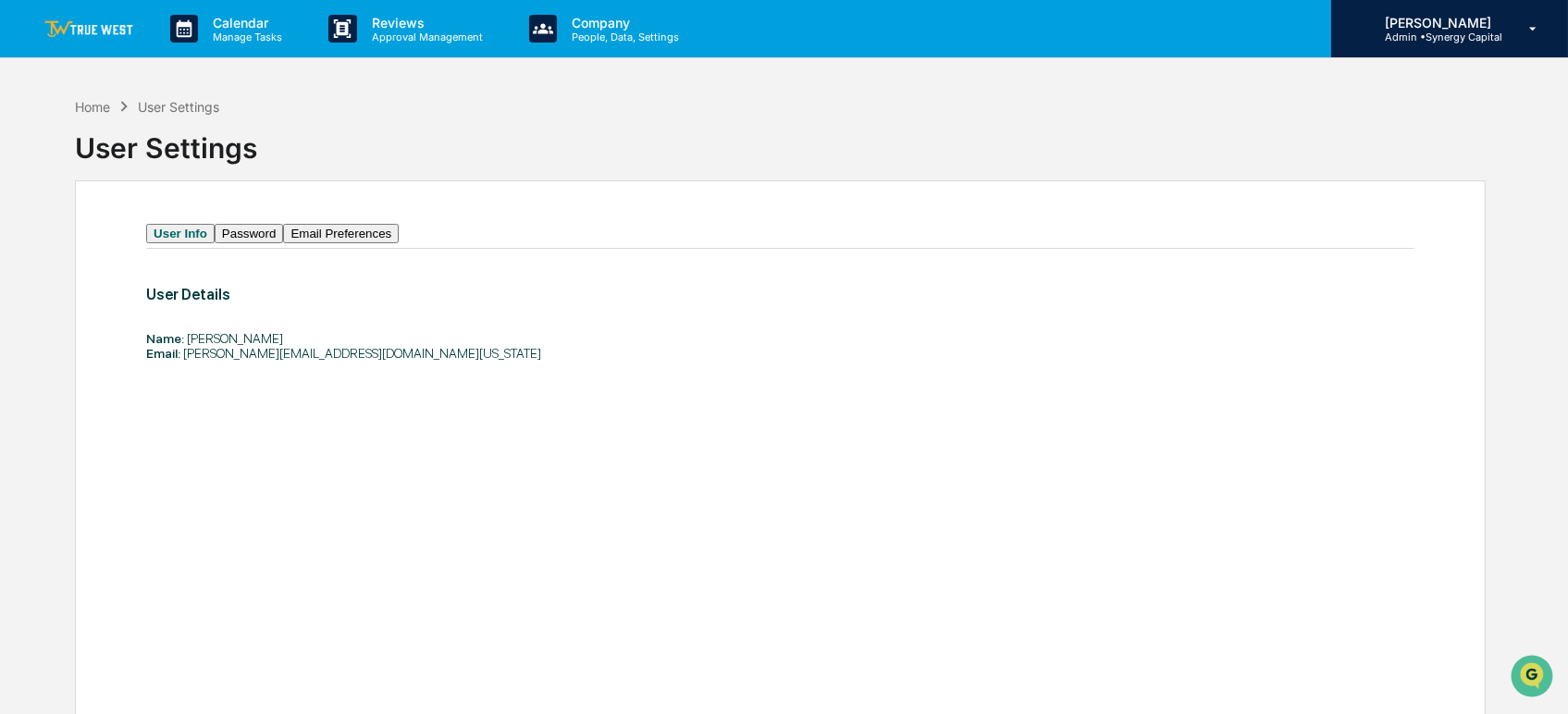
click at [1436, 36] on p "Admin • Synergy Capital" at bounding box center [1436, 37] width 132 height 13
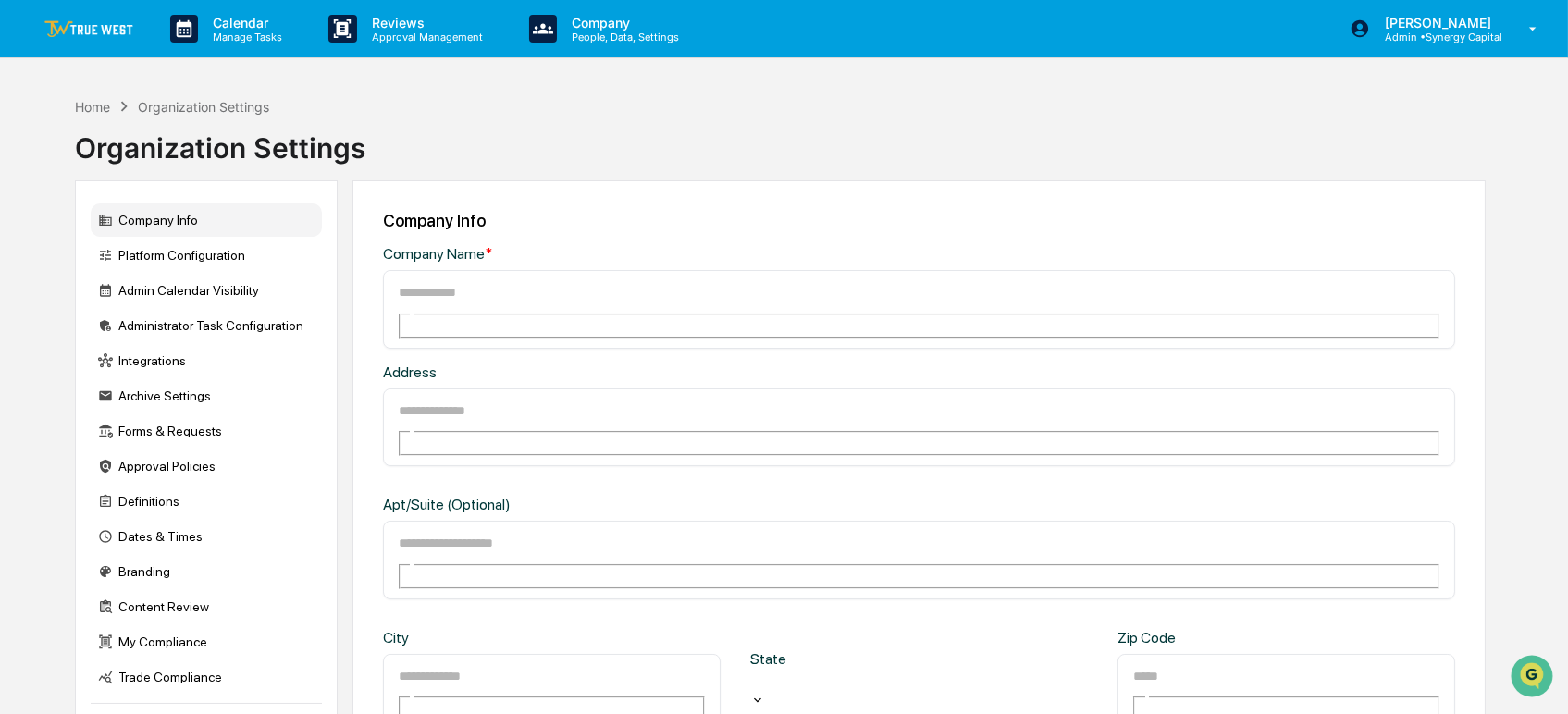
type input "**********"
type input "*****"
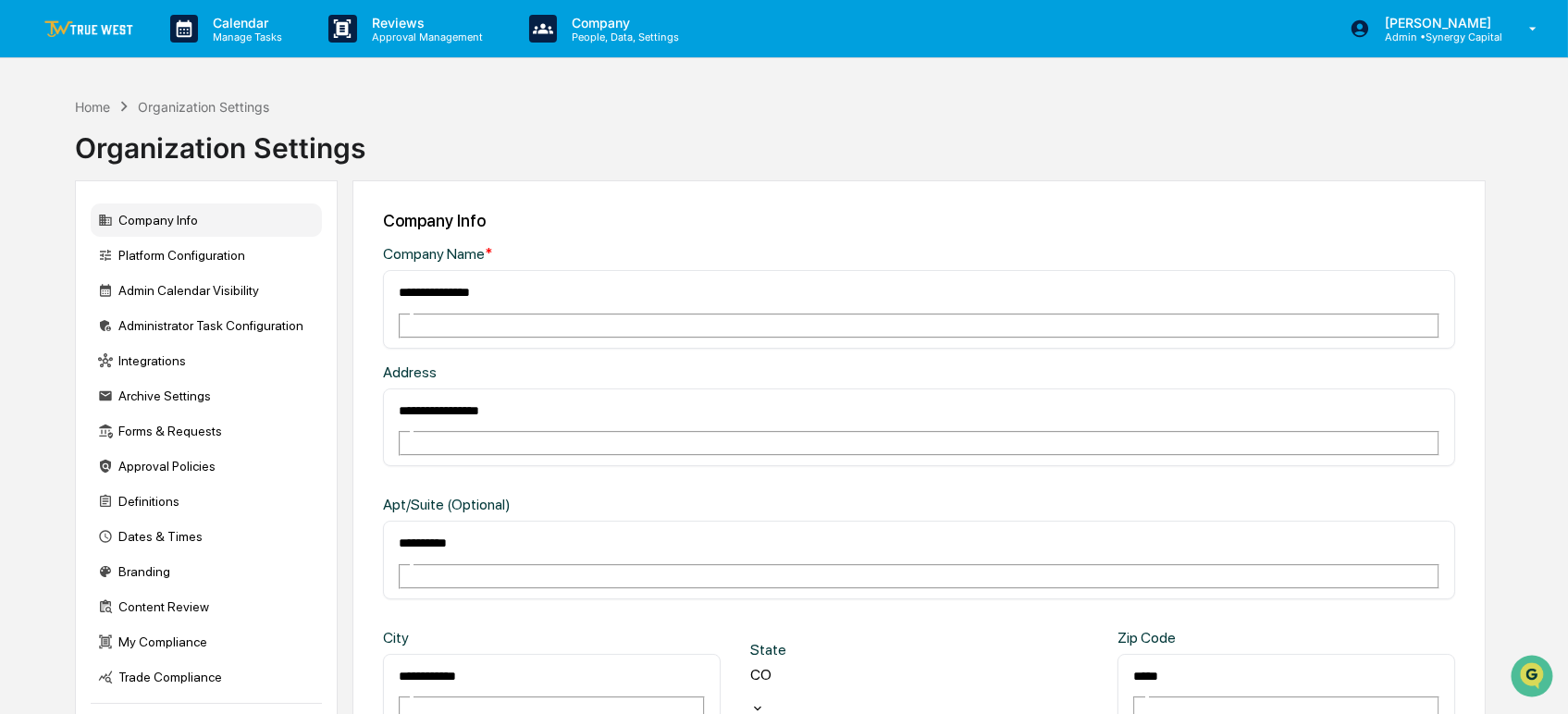
scroll to position [102, 0]
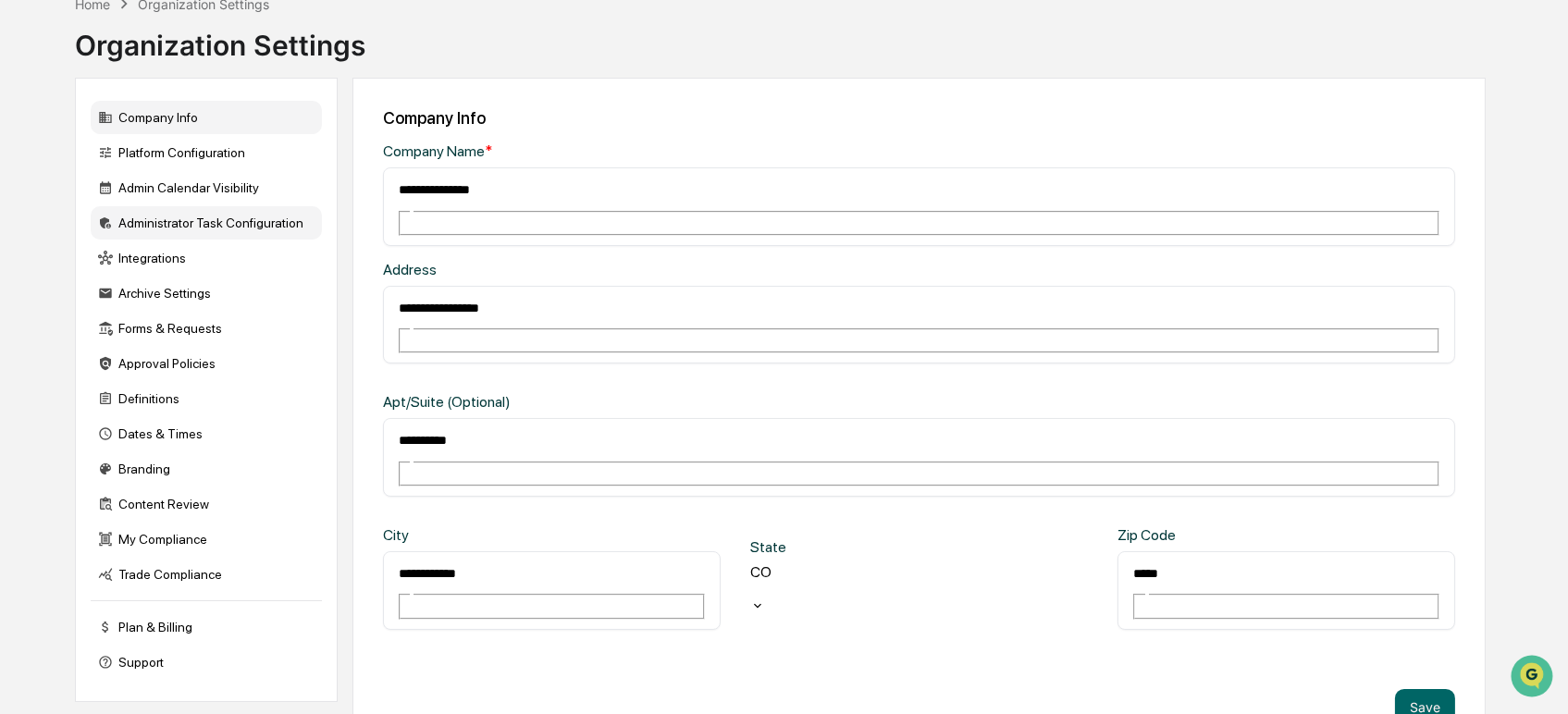
click at [215, 220] on div "Administrator Task Configuration" at bounding box center [206, 222] width 231 height 33
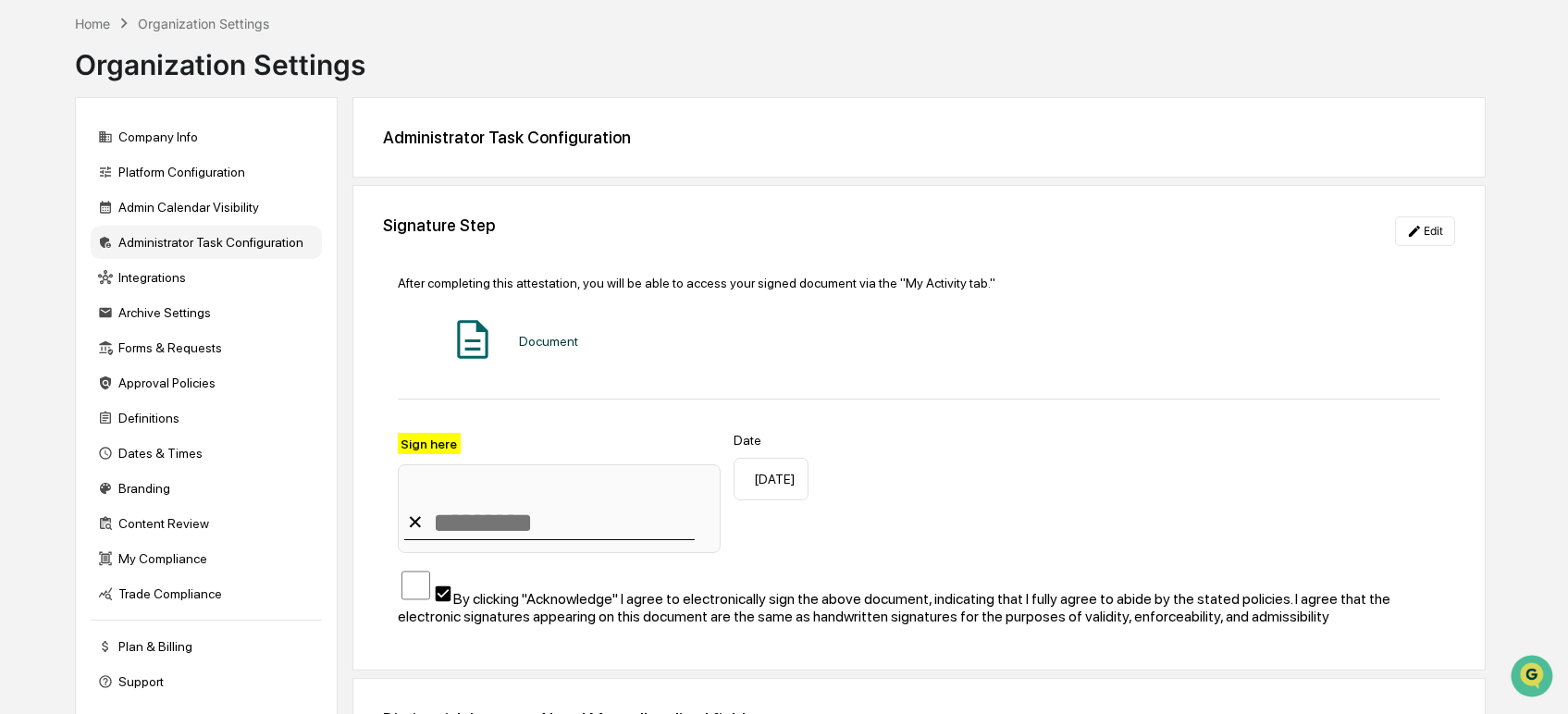
scroll to position [203, 0]
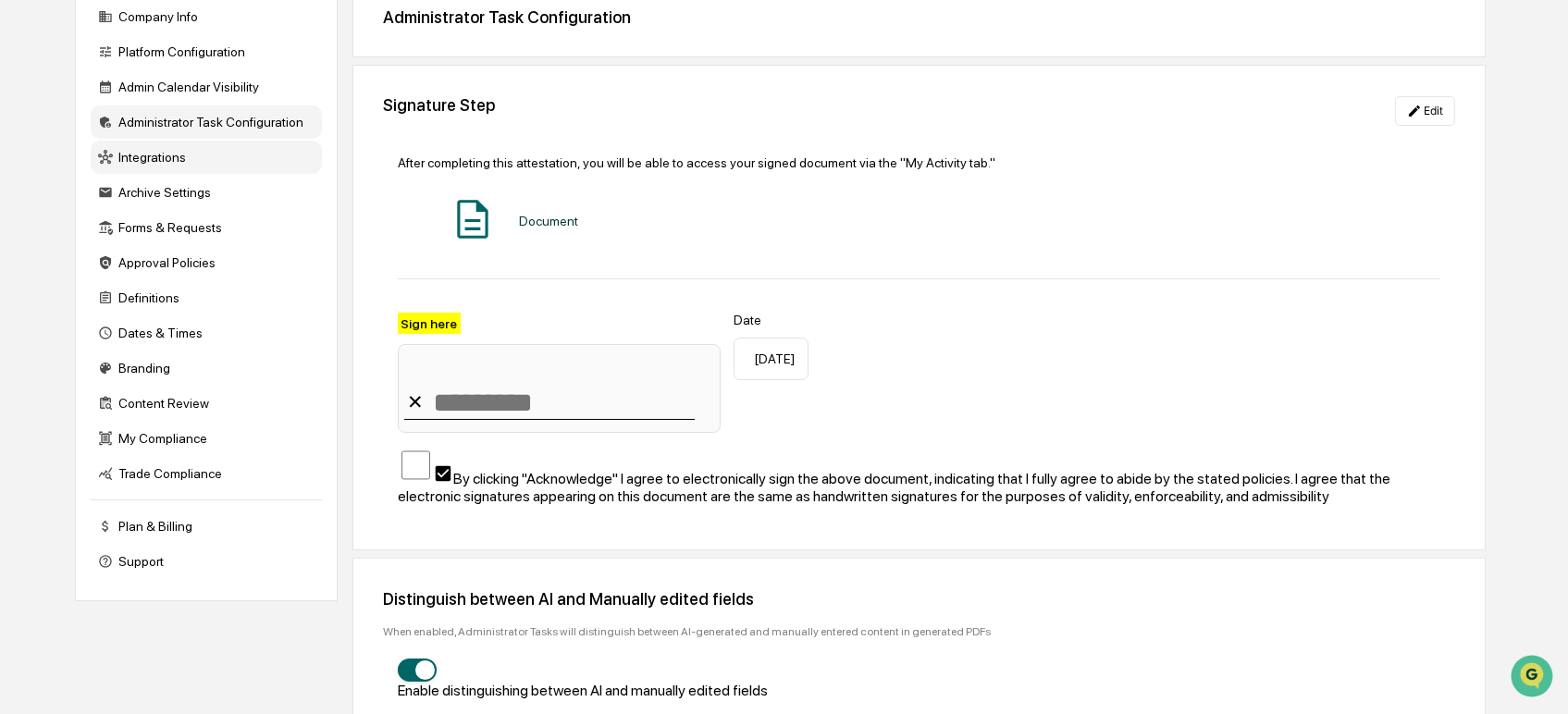
click at [183, 160] on div "Integrations" at bounding box center [206, 156] width 231 height 33
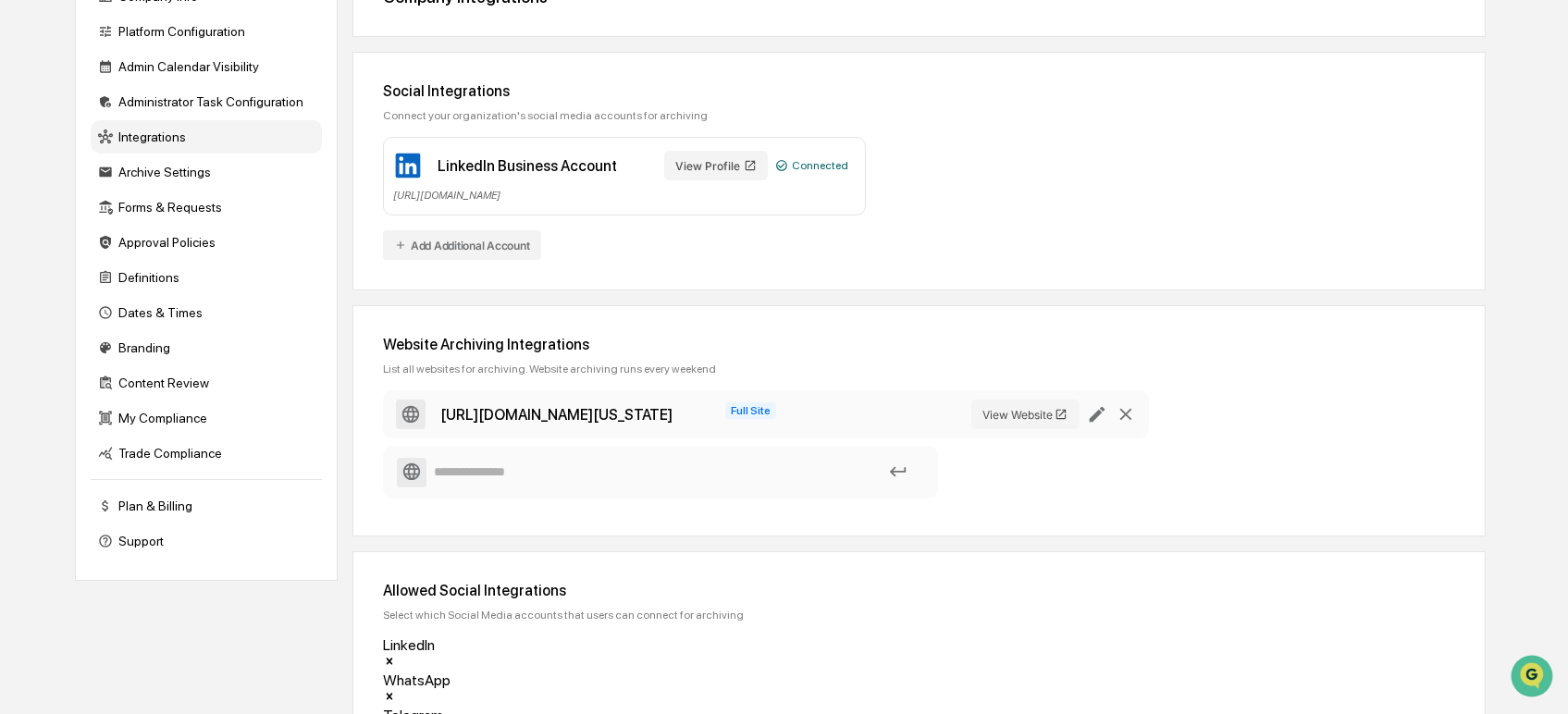
scroll to position [272, 0]
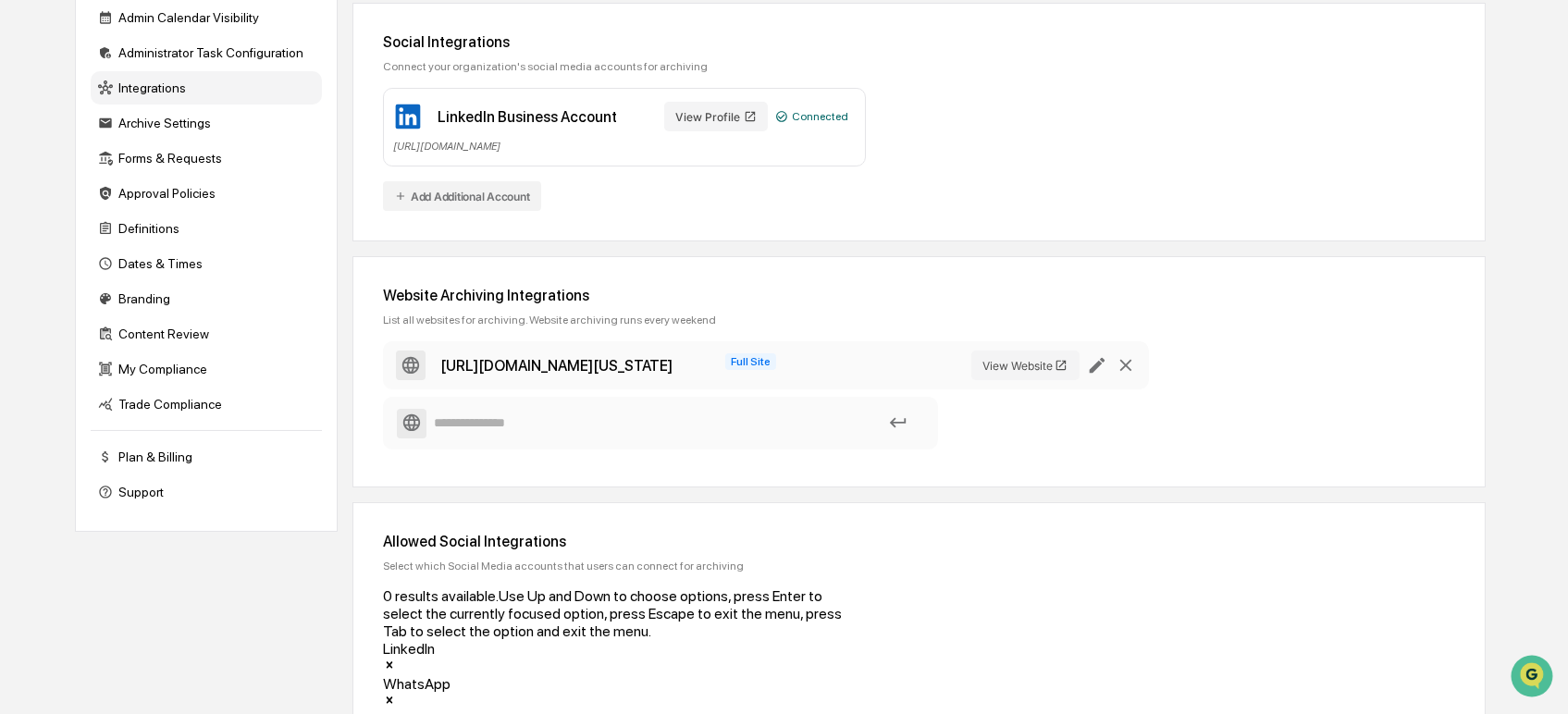
type input "*"
type input "*******"
drag, startPoint x: 703, startPoint y: 652, endPoint x: 710, endPoint y: 621, distance: 31.8
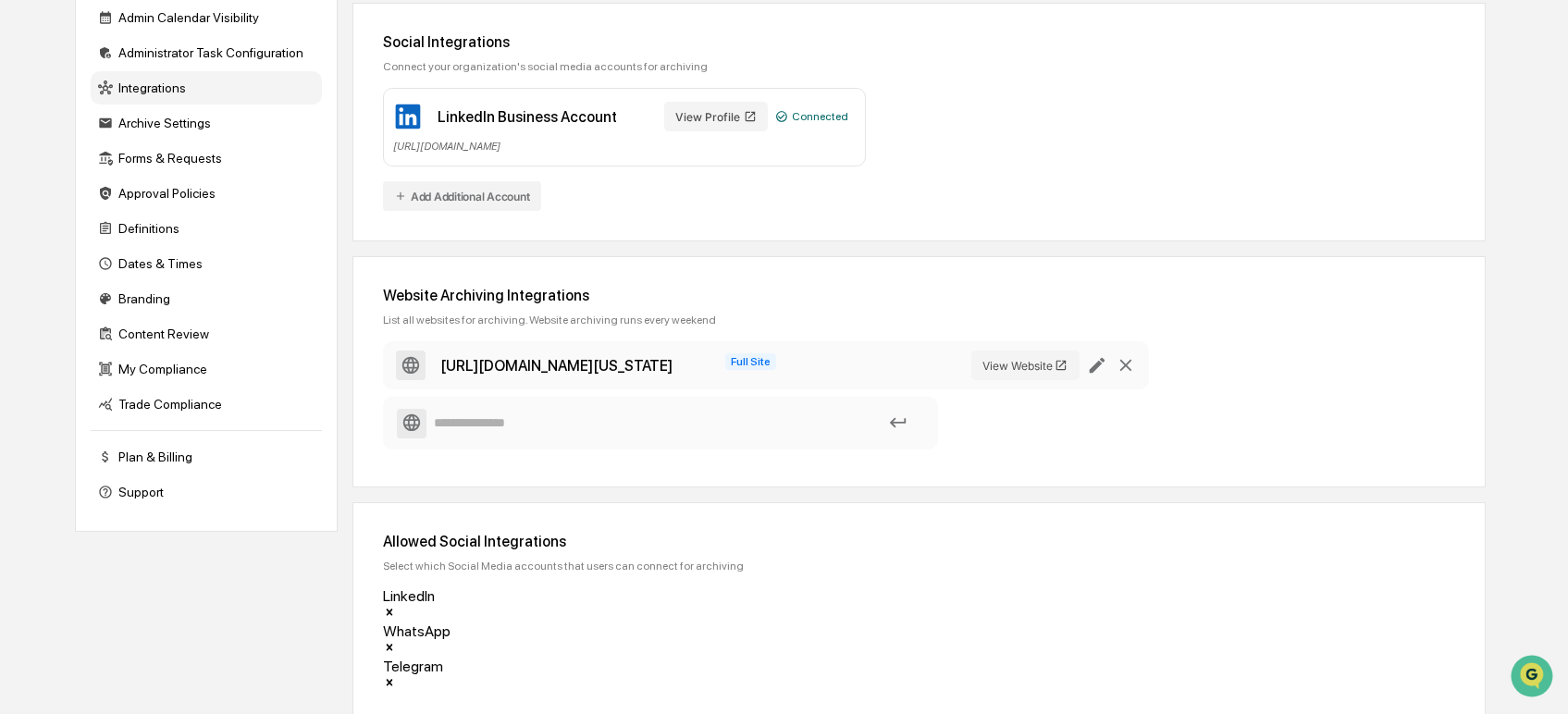
drag, startPoint x: 717, startPoint y: 596, endPoint x: 686, endPoint y: 595, distance: 31.0
click at [680, 593] on div "LinkedIn WhatsApp Telegram" at bounding box center [614, 648] width 463 height 123
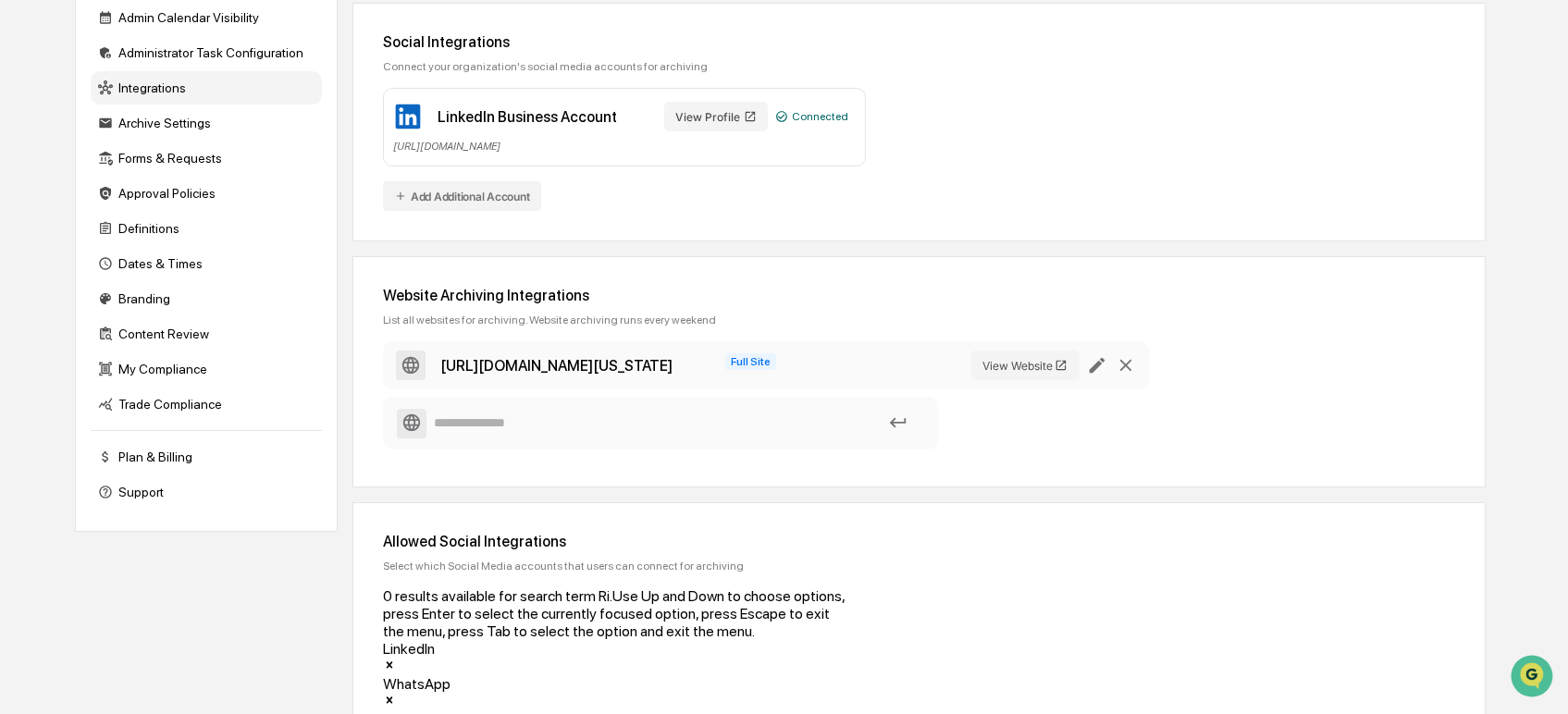
type input "*"
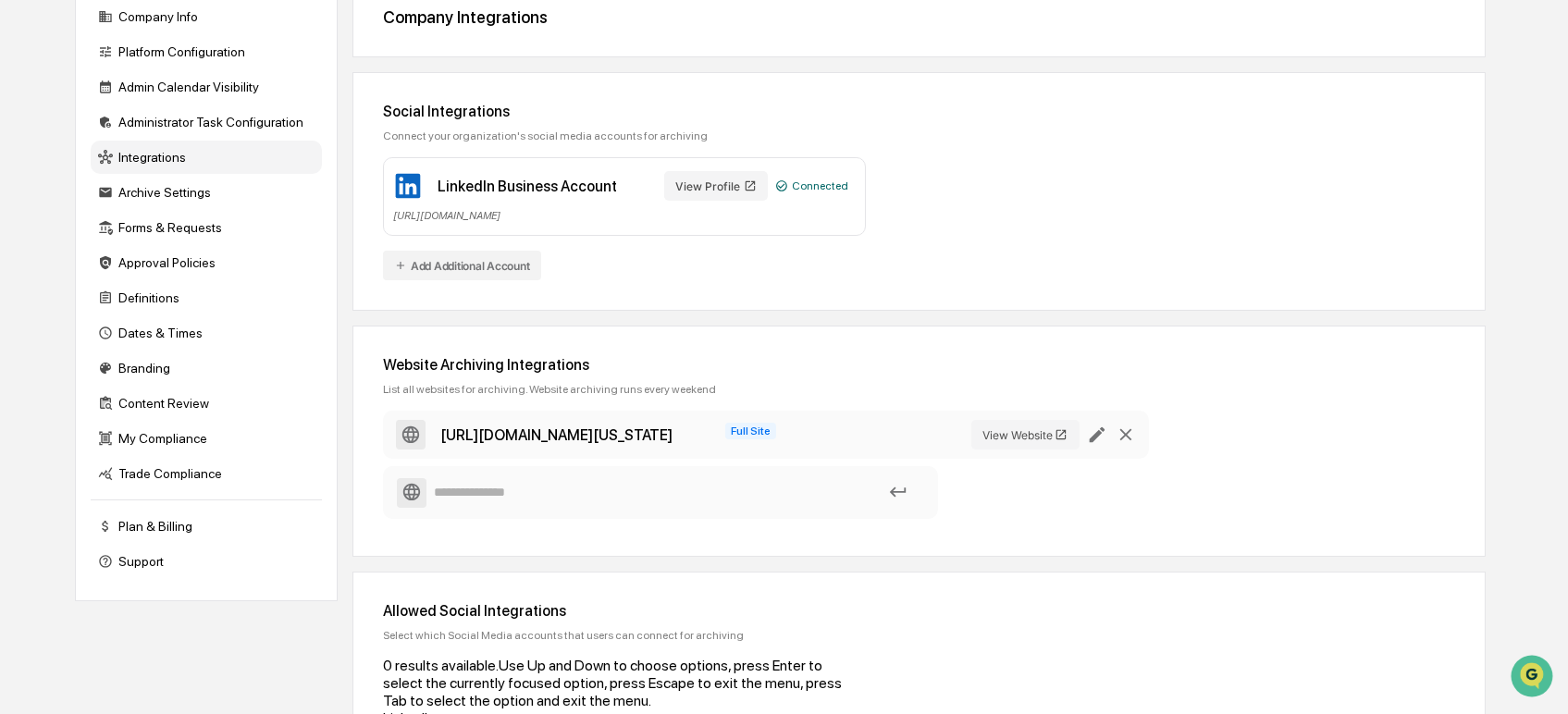
scroll to position [170, 0]
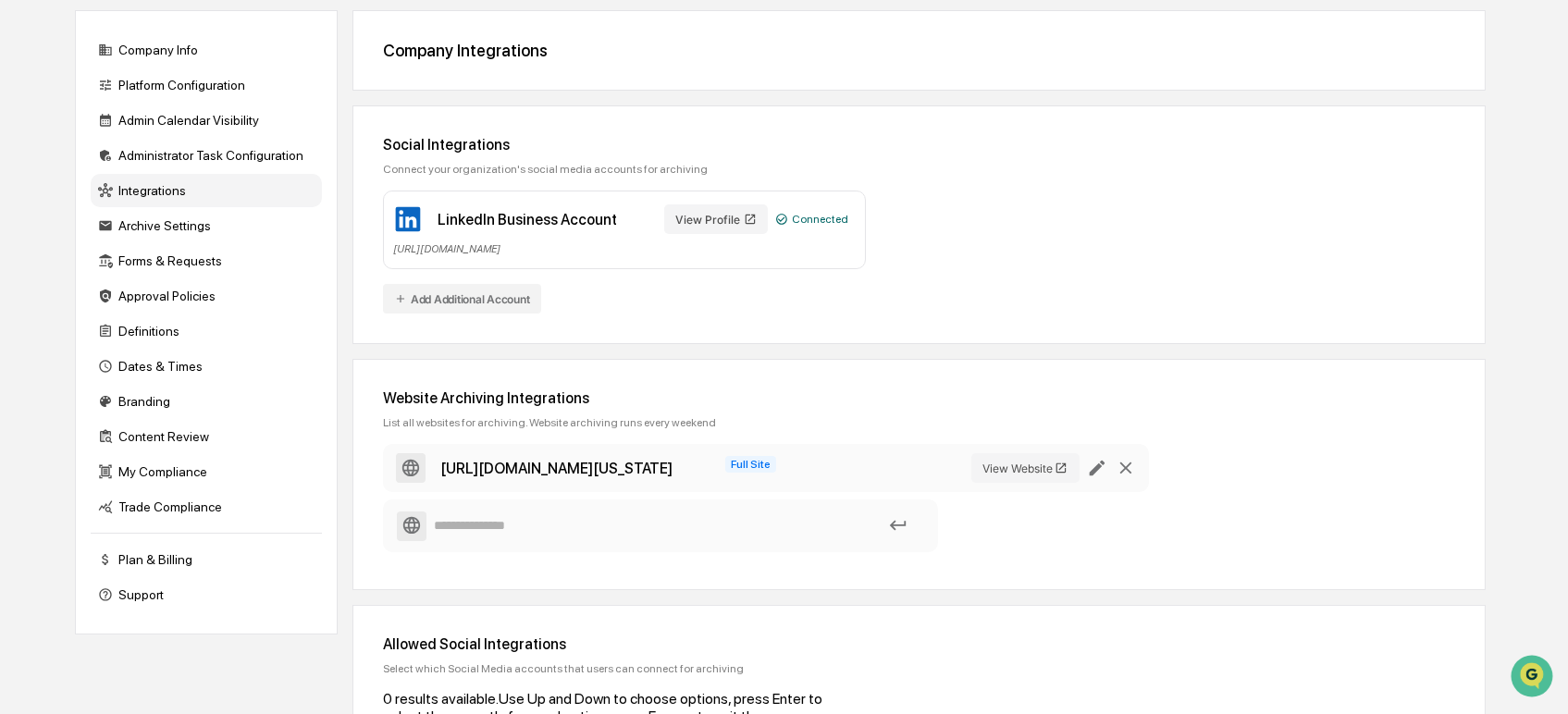
click at [1370, 338] on div "Social Integrations Connect your organization's social media accounts for archi…" at bounding box center [919, 225] width 1134 height 239
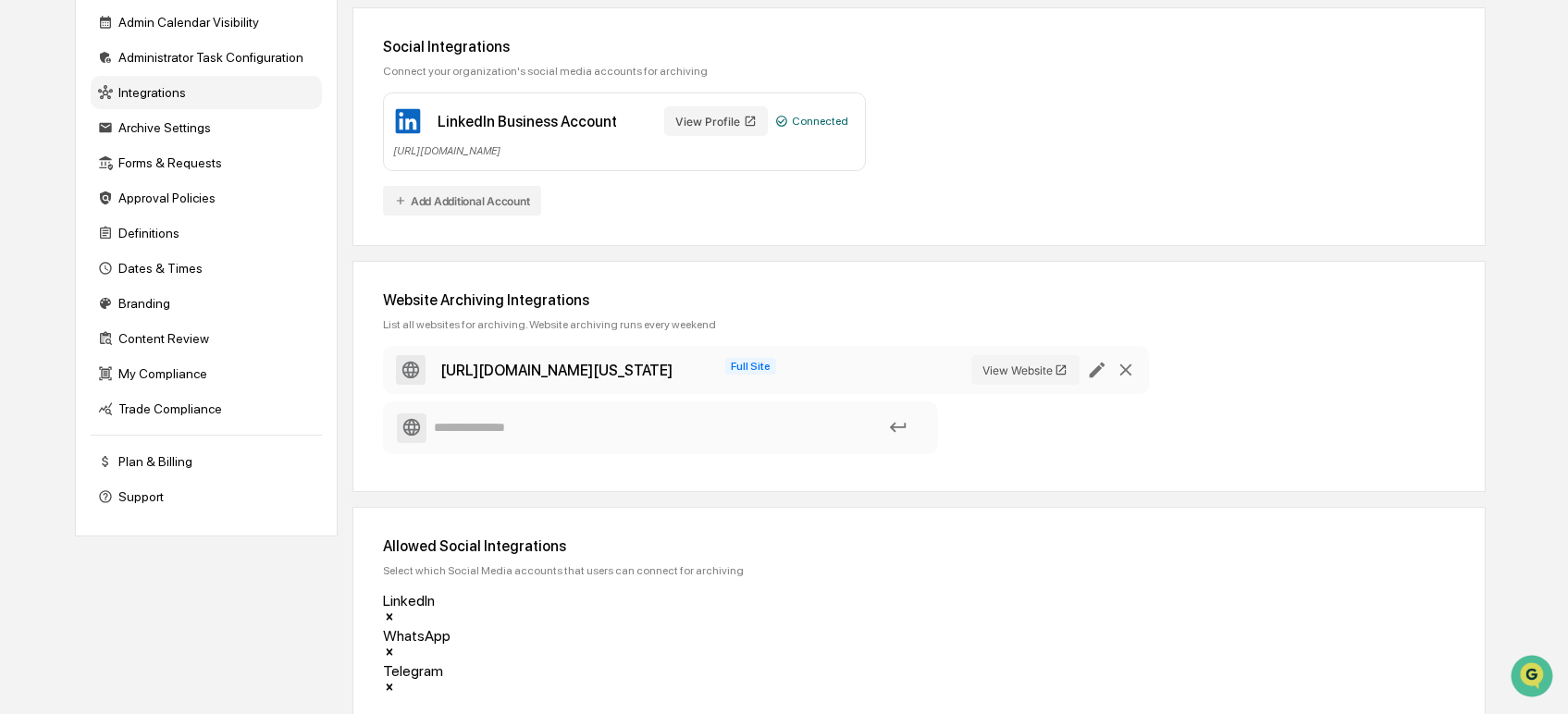
scroll to position [272, 0]
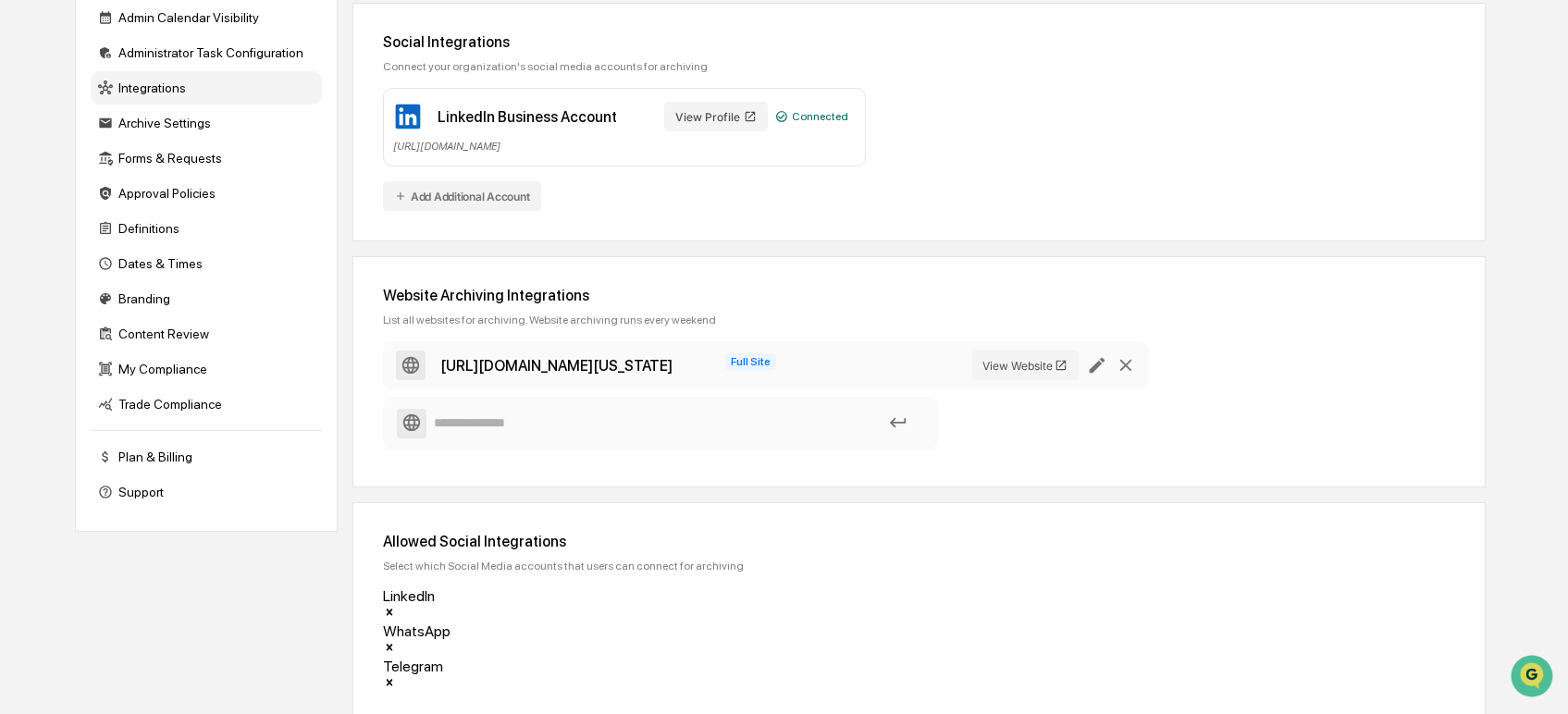
click at [340, 377] on div "Company Info Platform Configuration Admin Calendar Visibility Administrator Tas…" at bounding box center [780, 363] width 1411 height 912
click at [175, 346] on div "Content Review" at bounding box center [206, 333] width 231 height 33
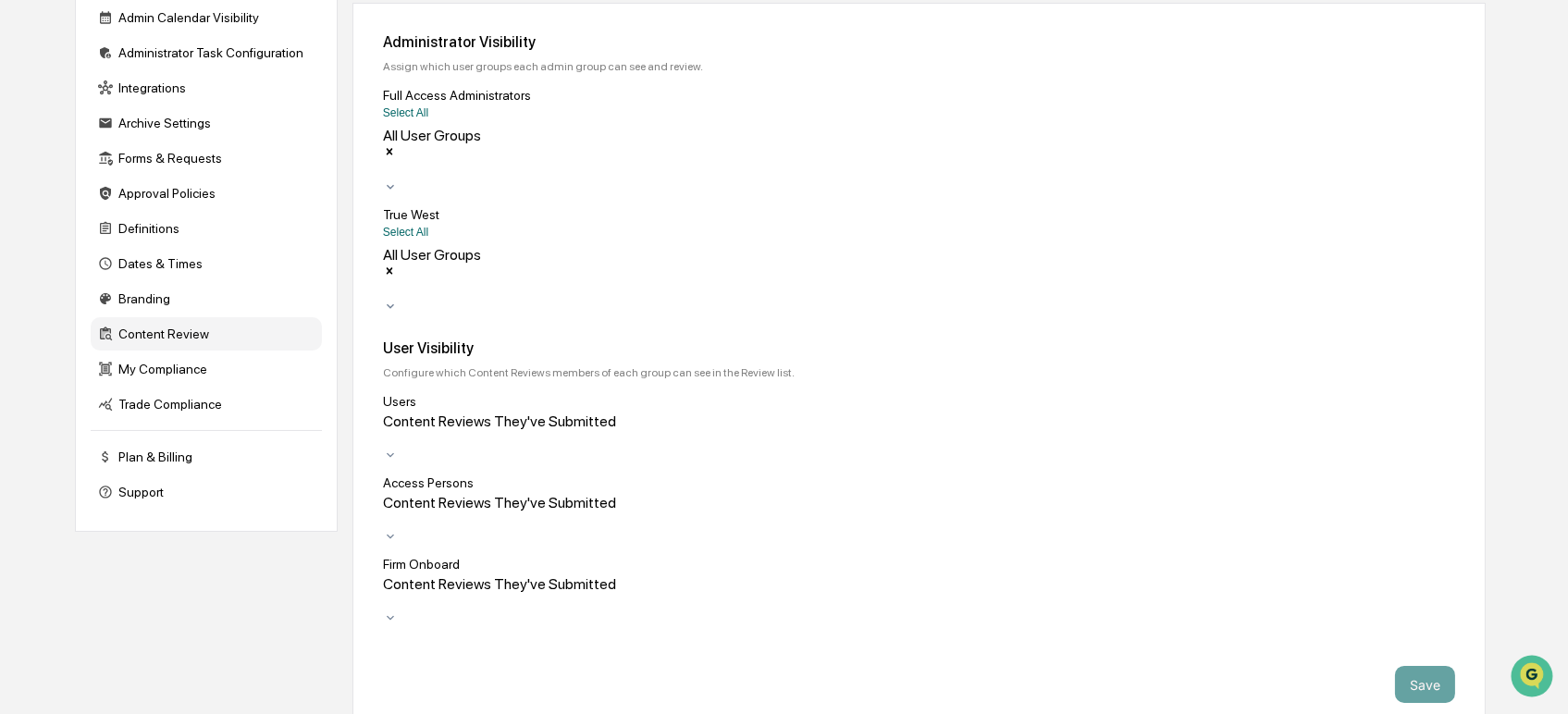
click at [725, 430] on div at bounding box center [919, 439] width 1073 height 18
click at [728, 394] on div "Users" at bounding box center [919, 401] width 1073 height 15
click at [725, 511] on div at bounding box center [919, 520] width 1073 height 18
click at [725, 475] on div "Access Persons" at bounding box center [919, 482] width 1073 height 15
click at [728, 511] on div at bounding box center [919, 520] width 1073 height 18
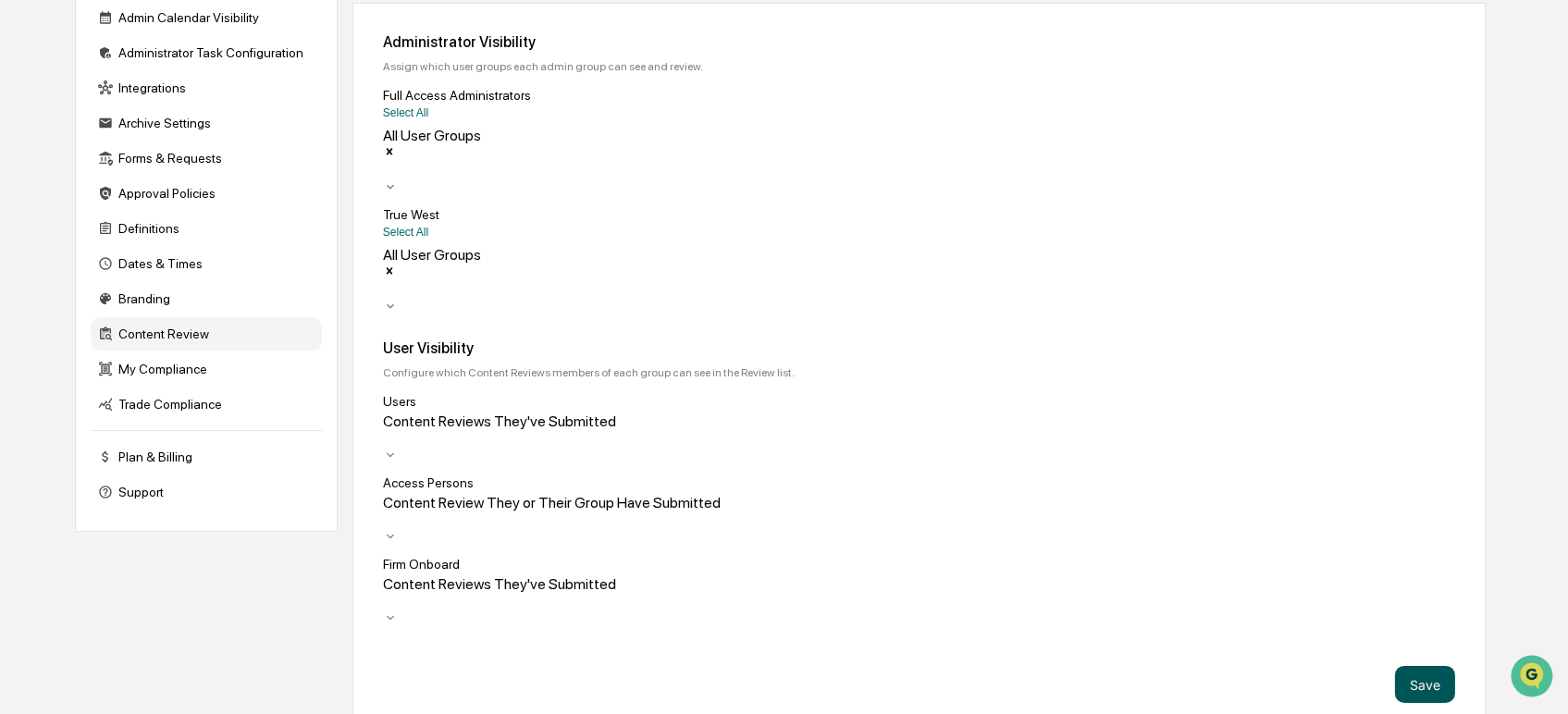
click at [1424, 665] on button "Save" at bounding box center [1425, 683] width 60 height 37
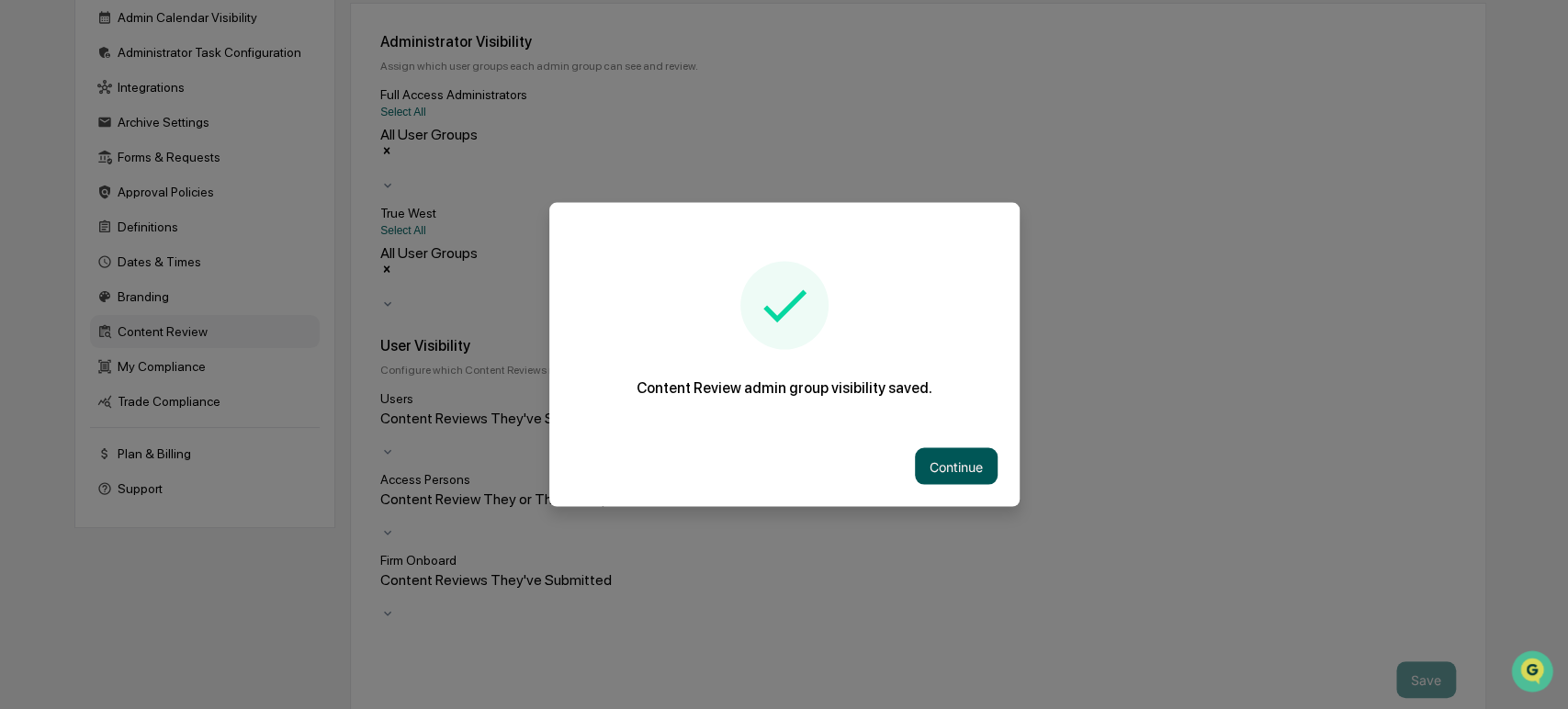
click at [933, 454] on button "Continue" at bounding box center [956, 466] width 83 height 37
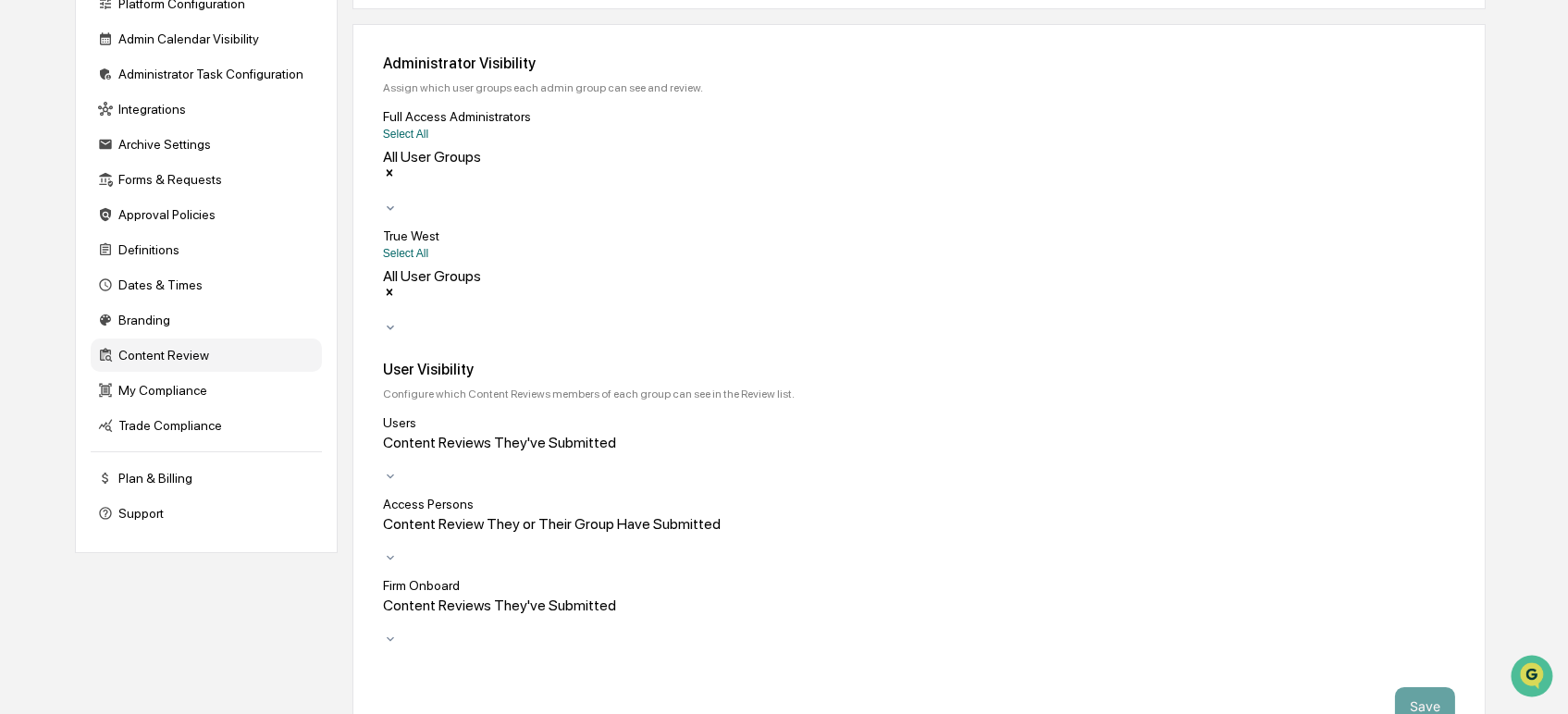
scroll to position [0, 0]
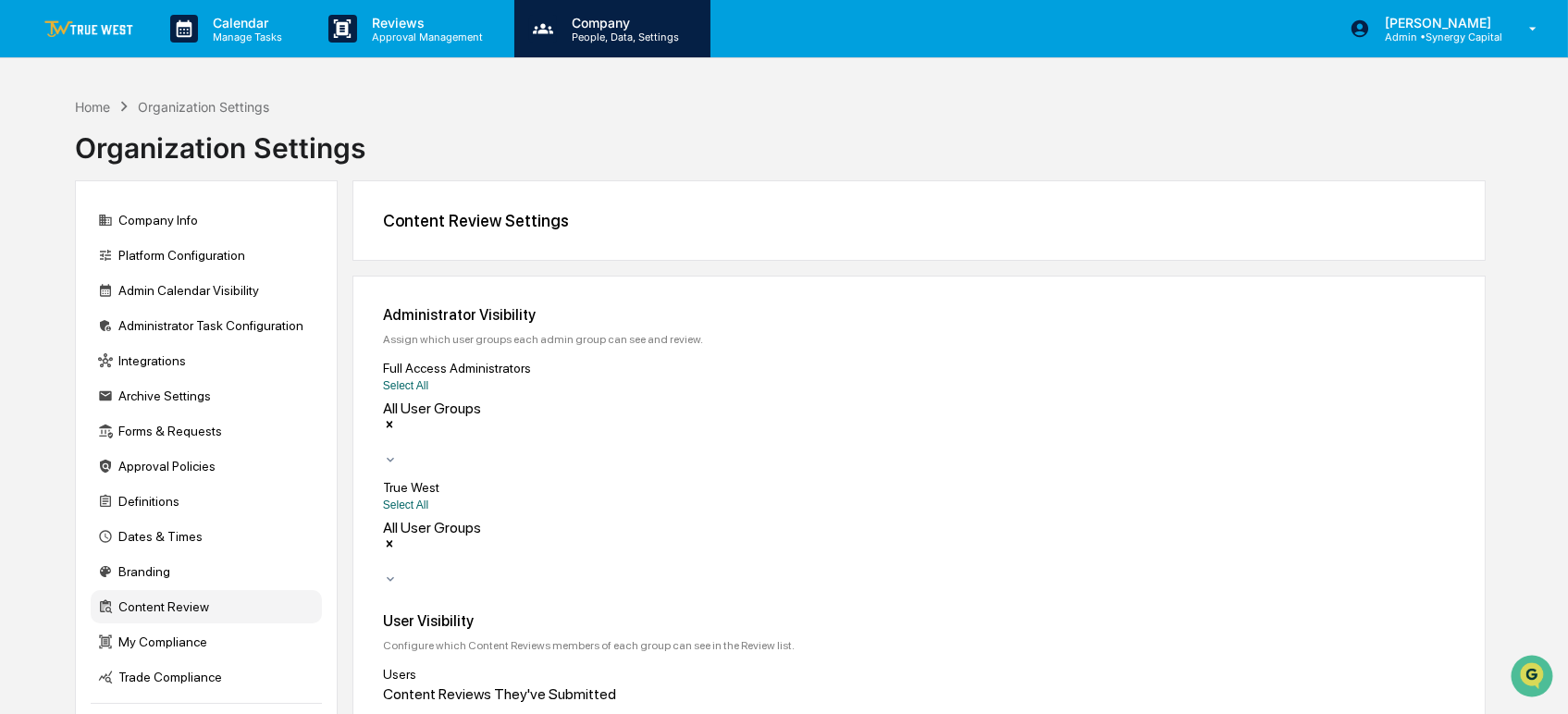
click at [597, 13] on div "Company People, Data, Settings" at bounding box center [612, 29] width 196 height 58
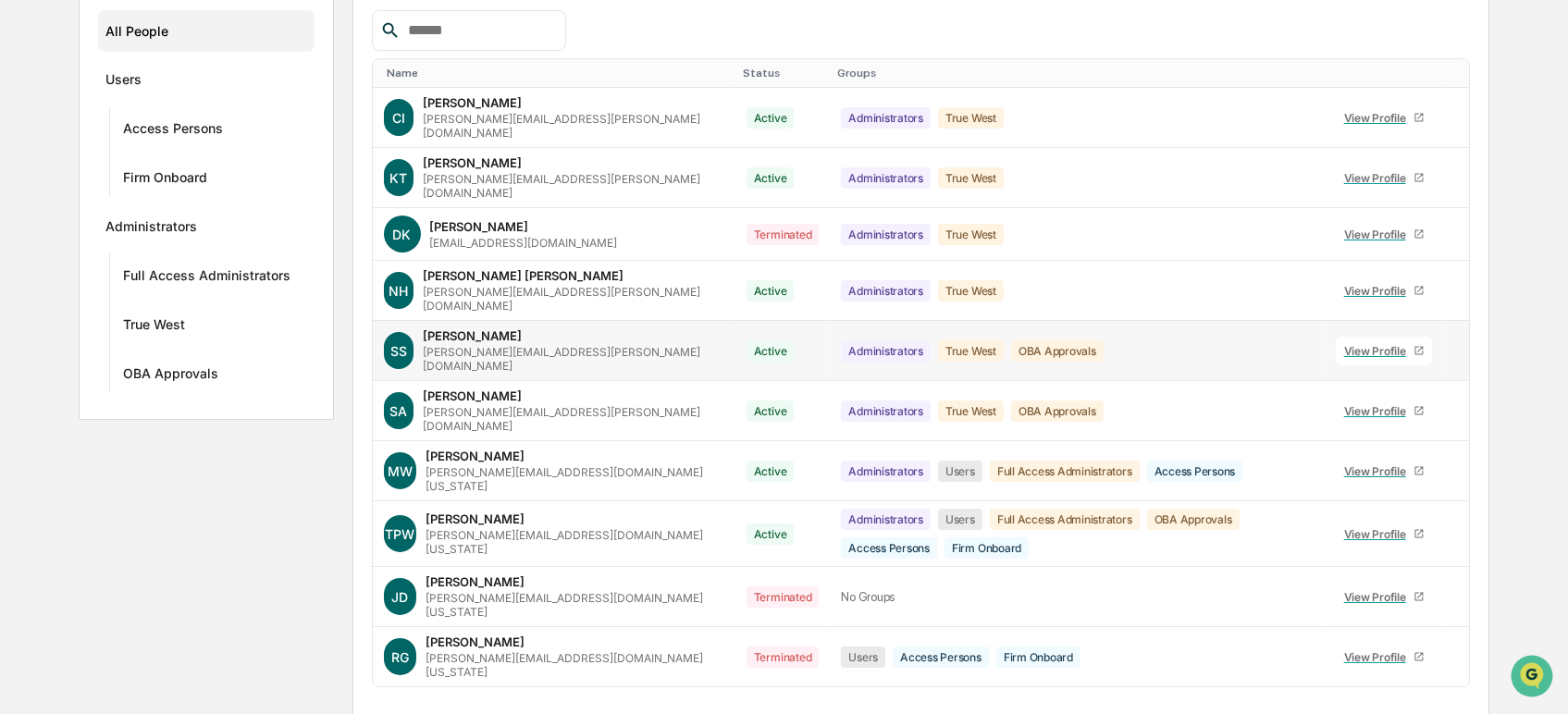
scroll to position [271, 0]
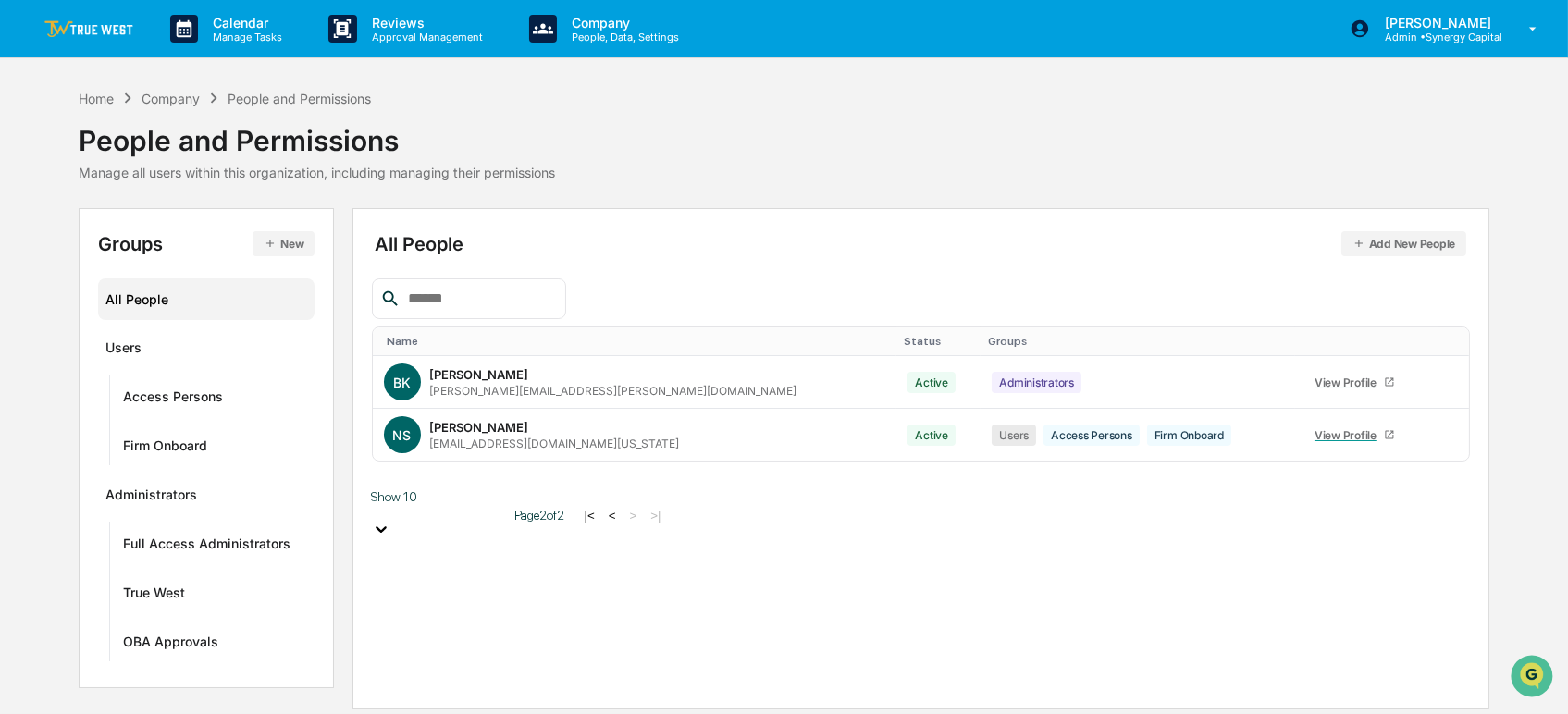
scroll to position [0, 0]
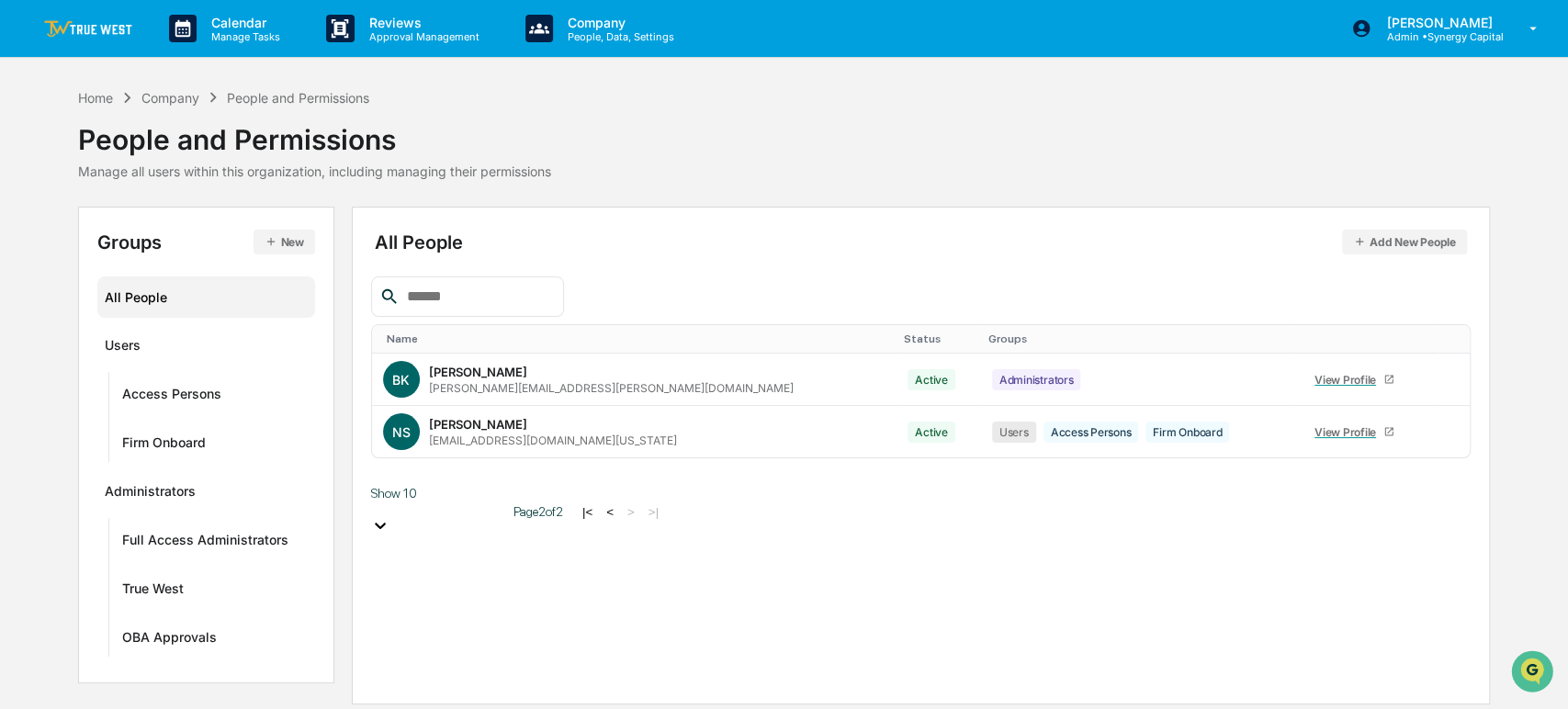
click at [601, 504] on button "<" at bounding box center [610, 512] width 19 height 16
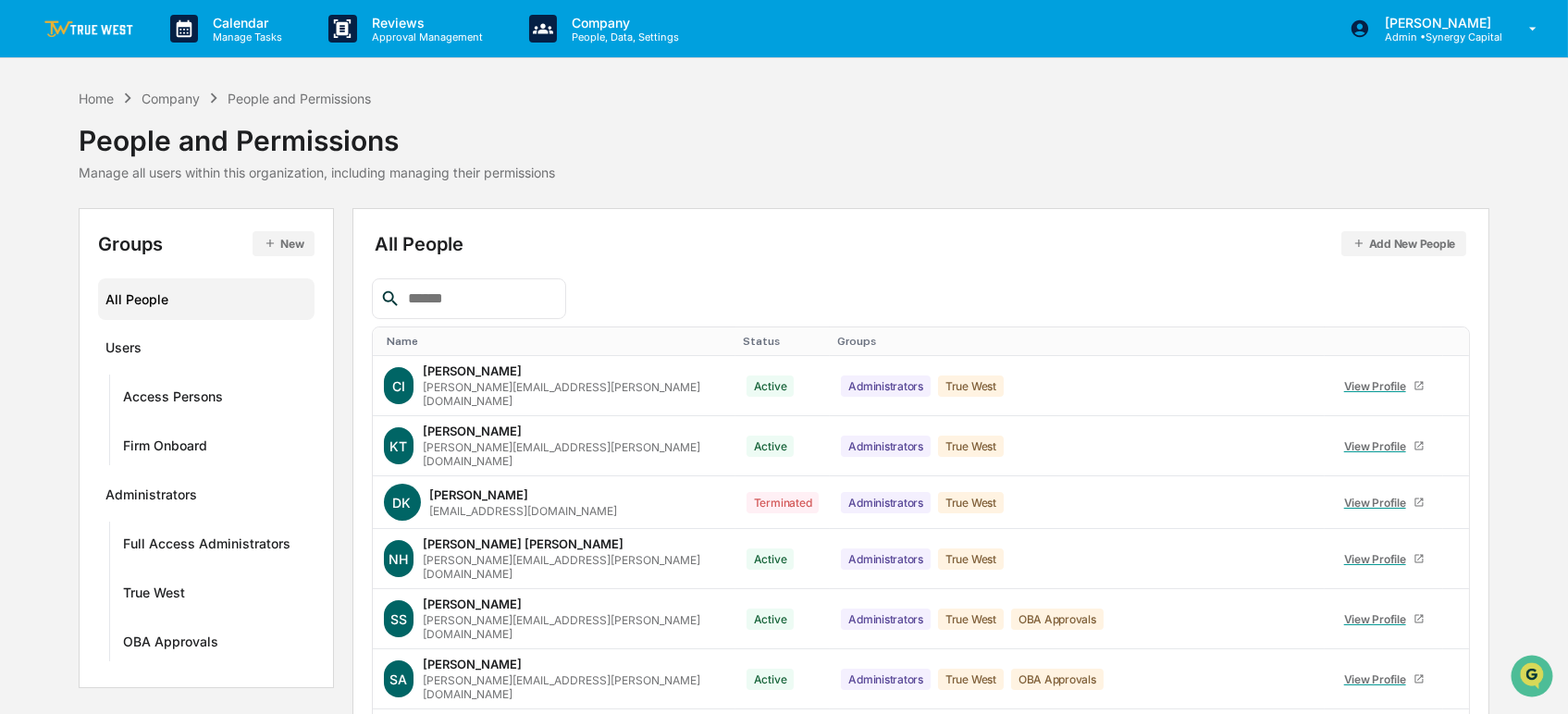
click at [860, 225] on div "All People Add New People Name Status Groups CI [PERSON_NAME] [PERSON_NAME][EMA…" at bounding box center [920, 630] width 1137 height 846
click at [1036, 79] on div "Calendar Manage Tasks Reviews Approval Management Company People, Data, Setting…" at bounding box center [784, 527] width 1568 height 1054
